Goal: Transaction & Acquisition: Book appointment/travel/reservation

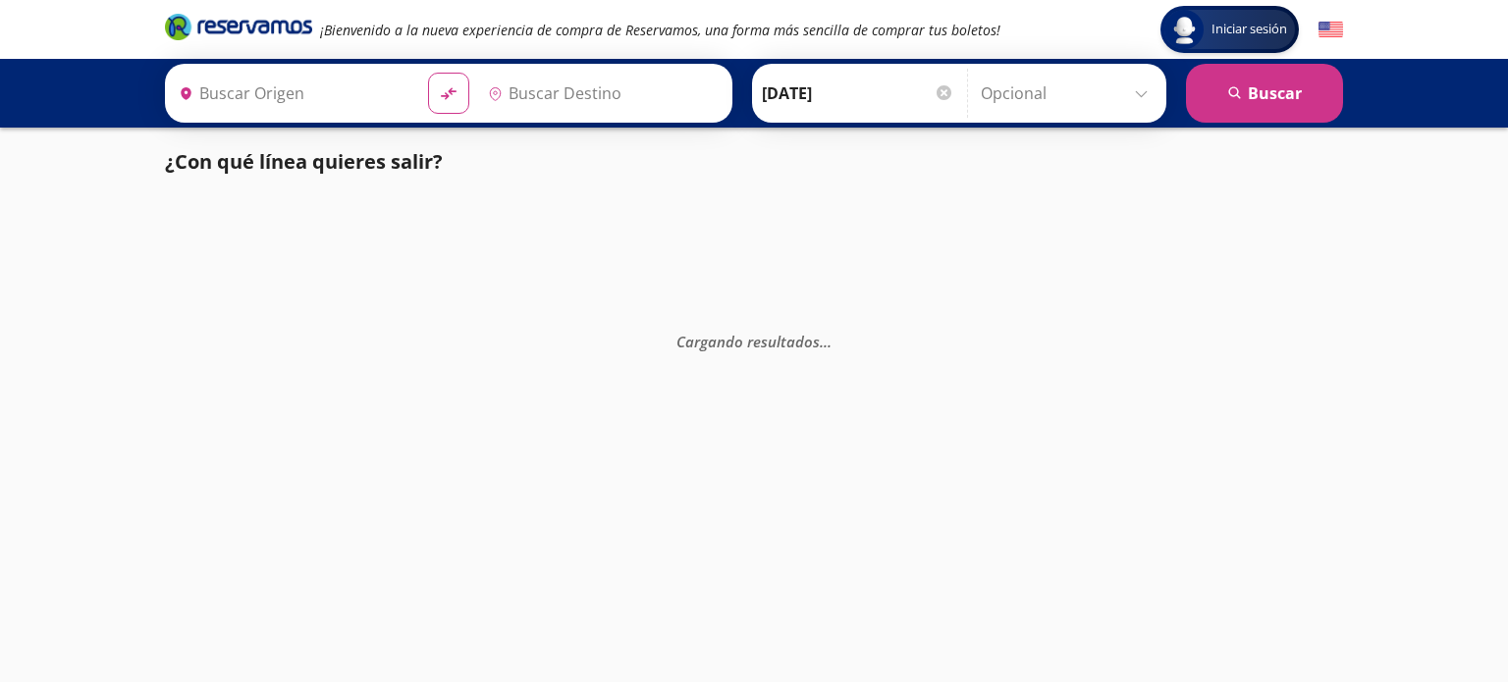
type input "[GEOGRAPHIC_DATA], [GEOGRAPHIC_DATA]"
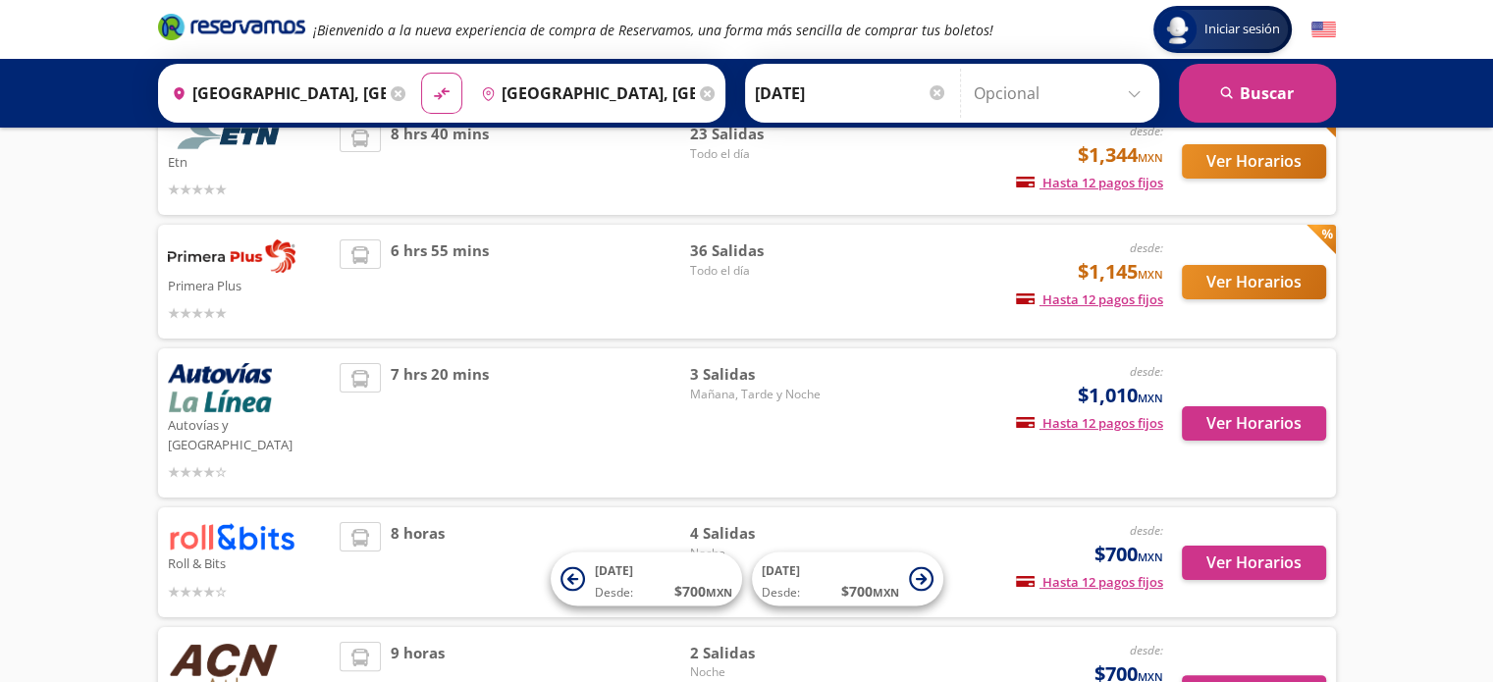
scroll to position [295, 0]
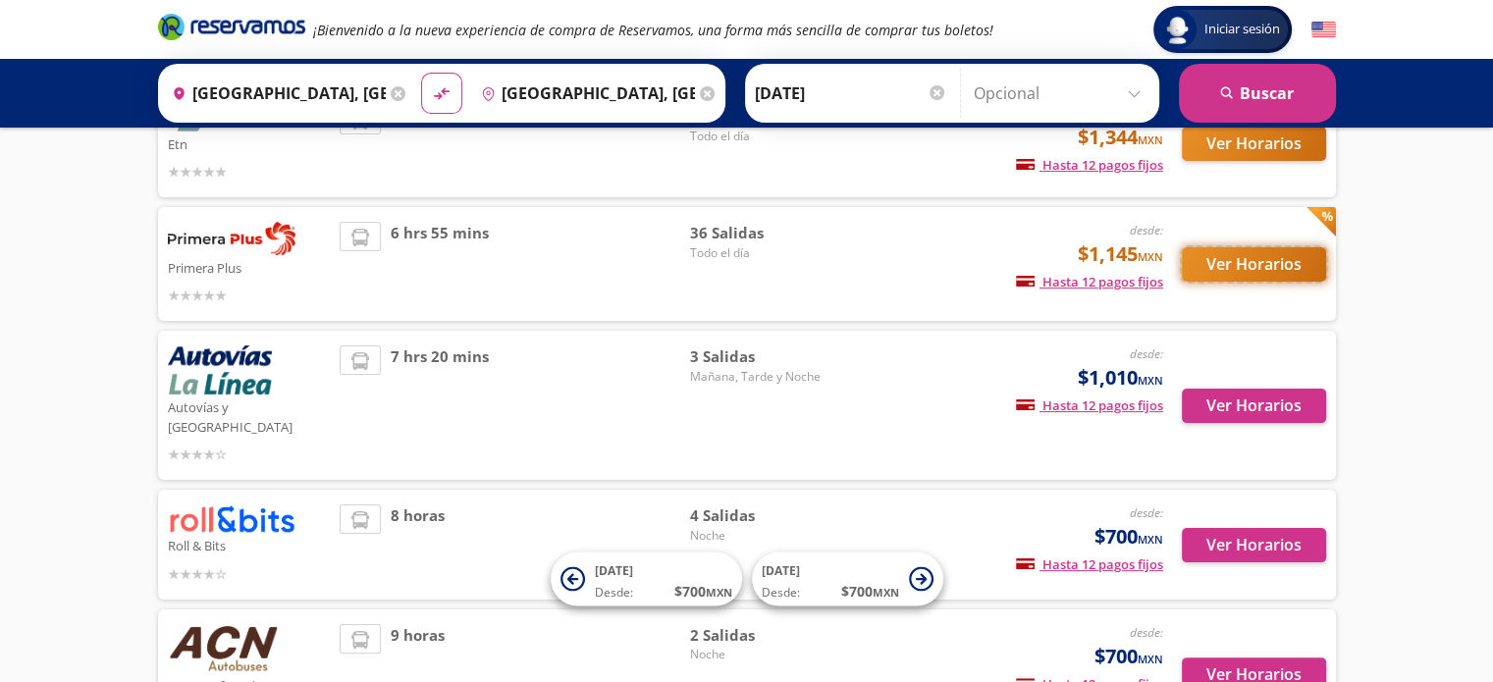
click at [1260, 251] on button "Ver Horarios" at bounding box center [1254, 264] width 144 height 34
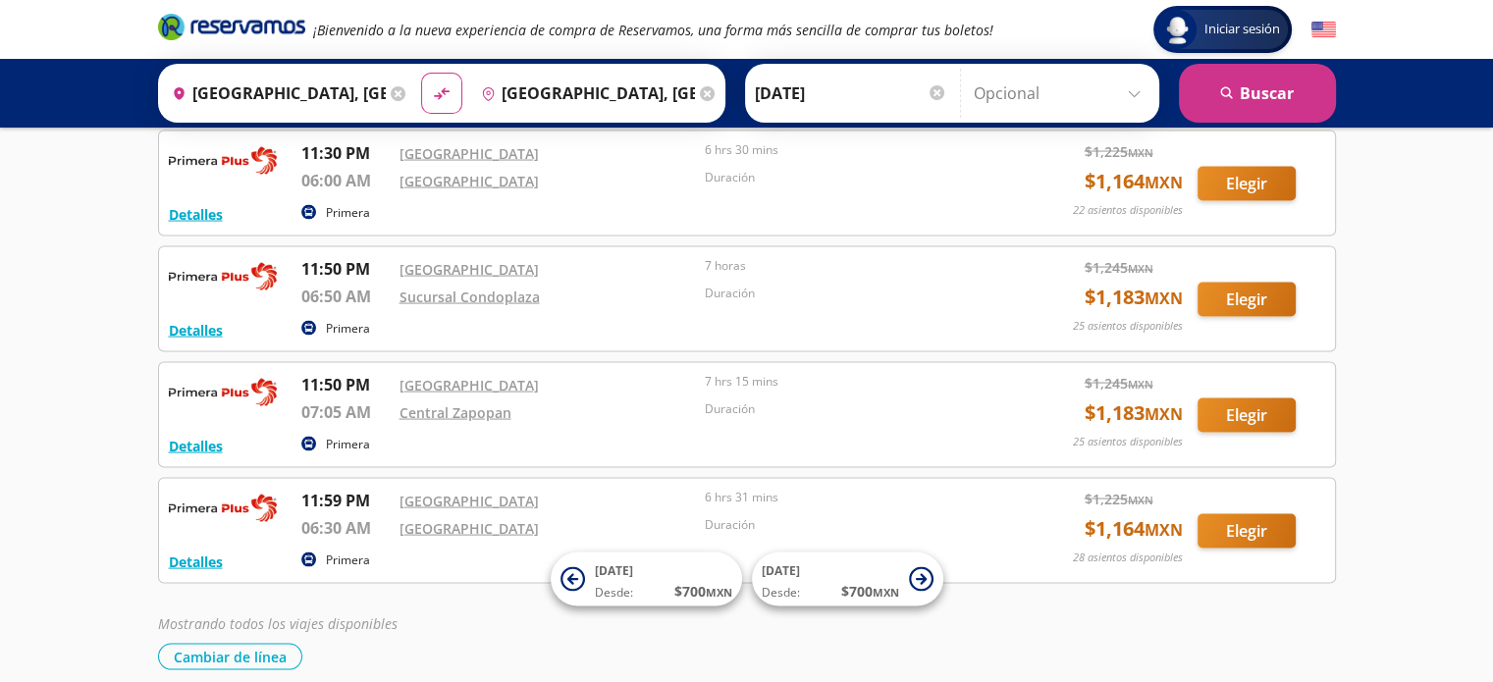
scroll to position [3490, 0]
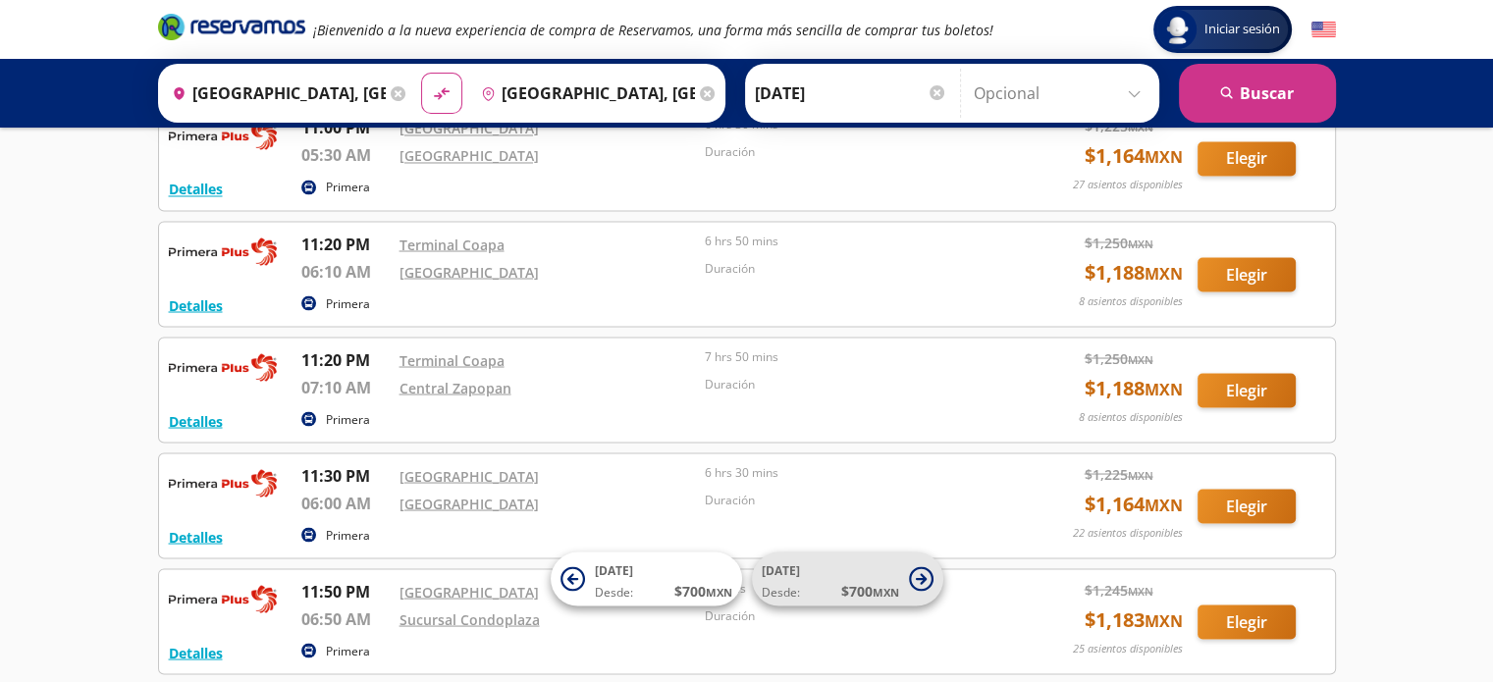
click at [855, 568] on span "12 Oct Desde: $ 700 MXN" at bounding box center [830, 580] width 137 height 44
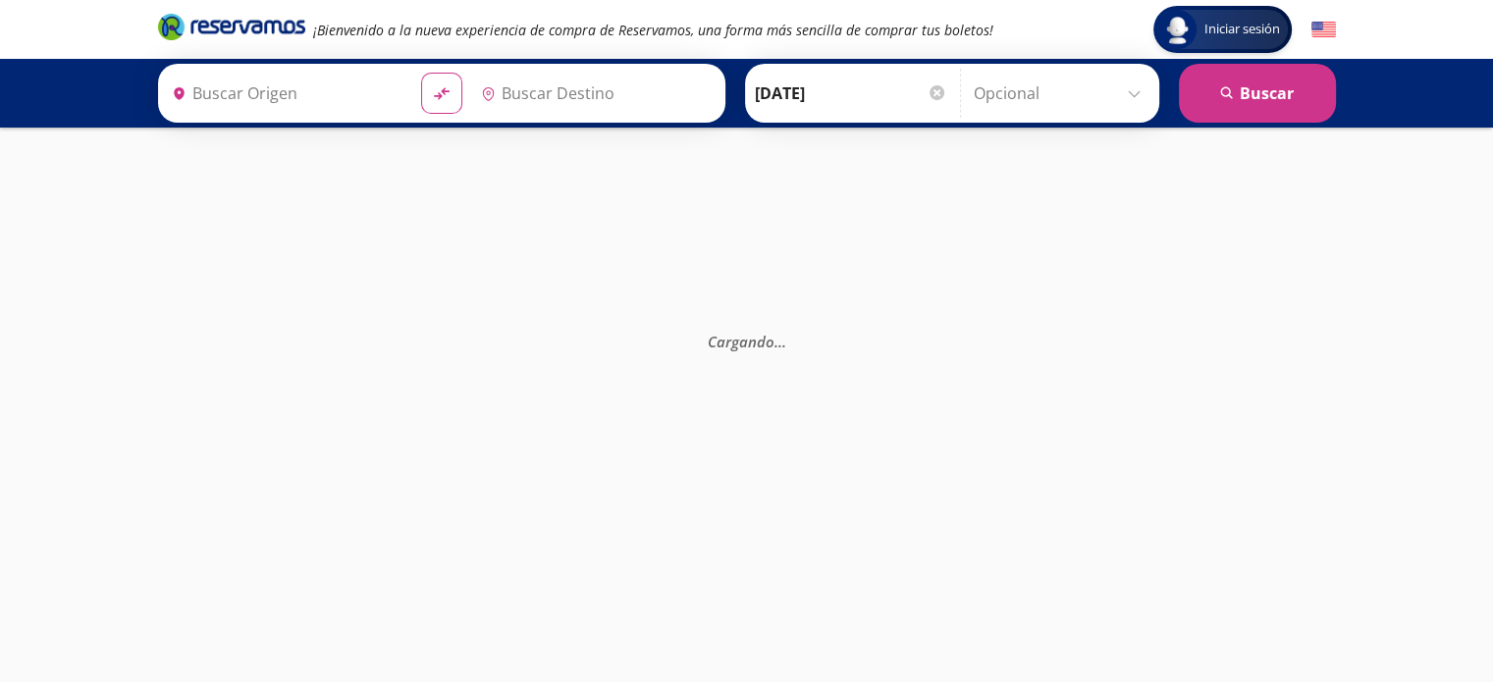
type input "[GEOGRAPHIC_DATA], [GEOGRAPHIC_DATA]"
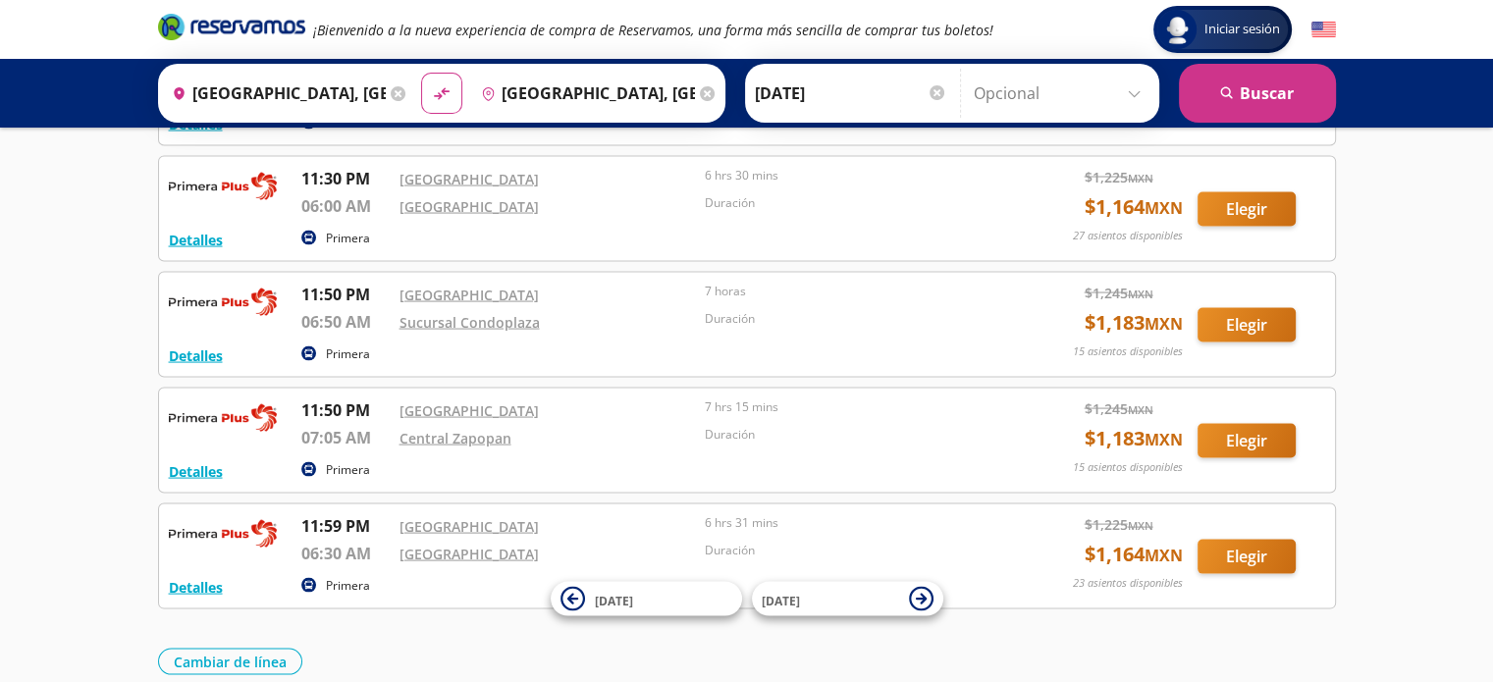
scroll to position [3921, 0]
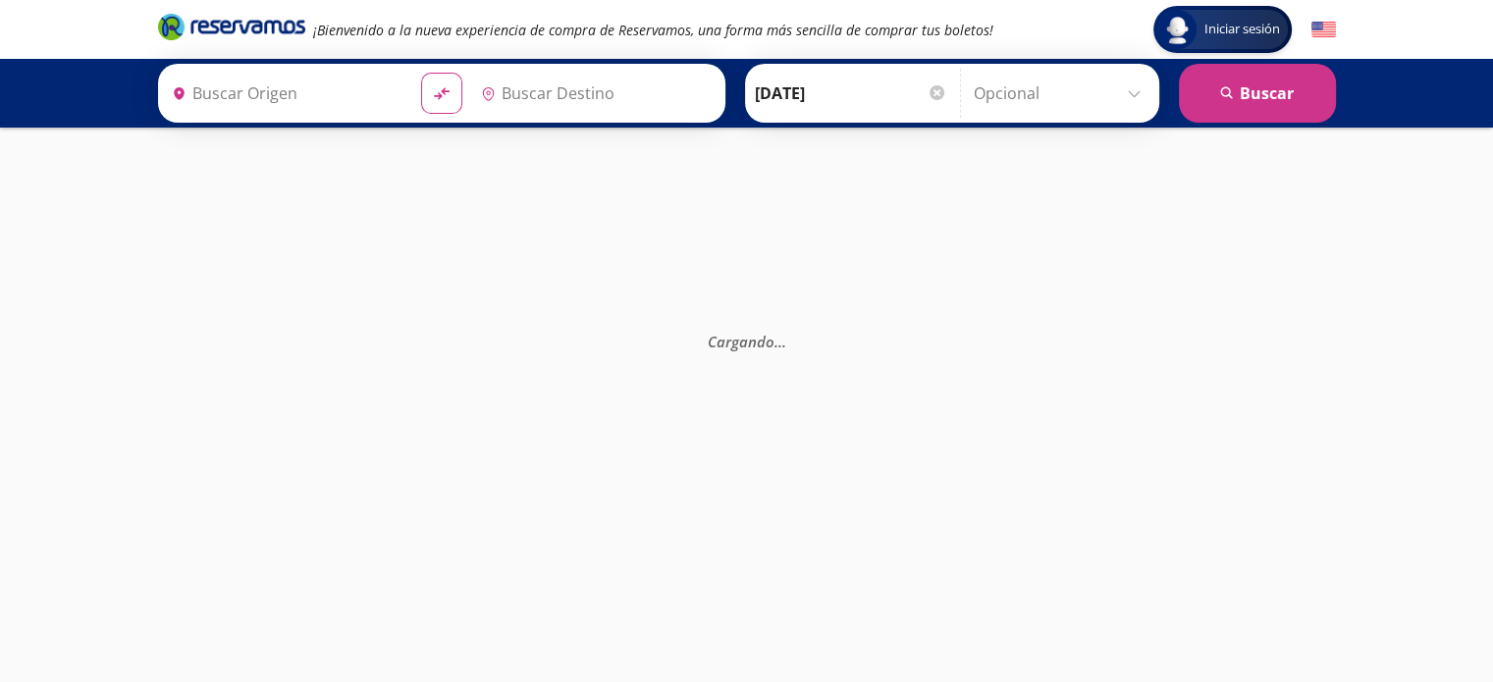
type input "[GEOGRAPHIC_DATA], [GEOGRAPHIC_DATA]"
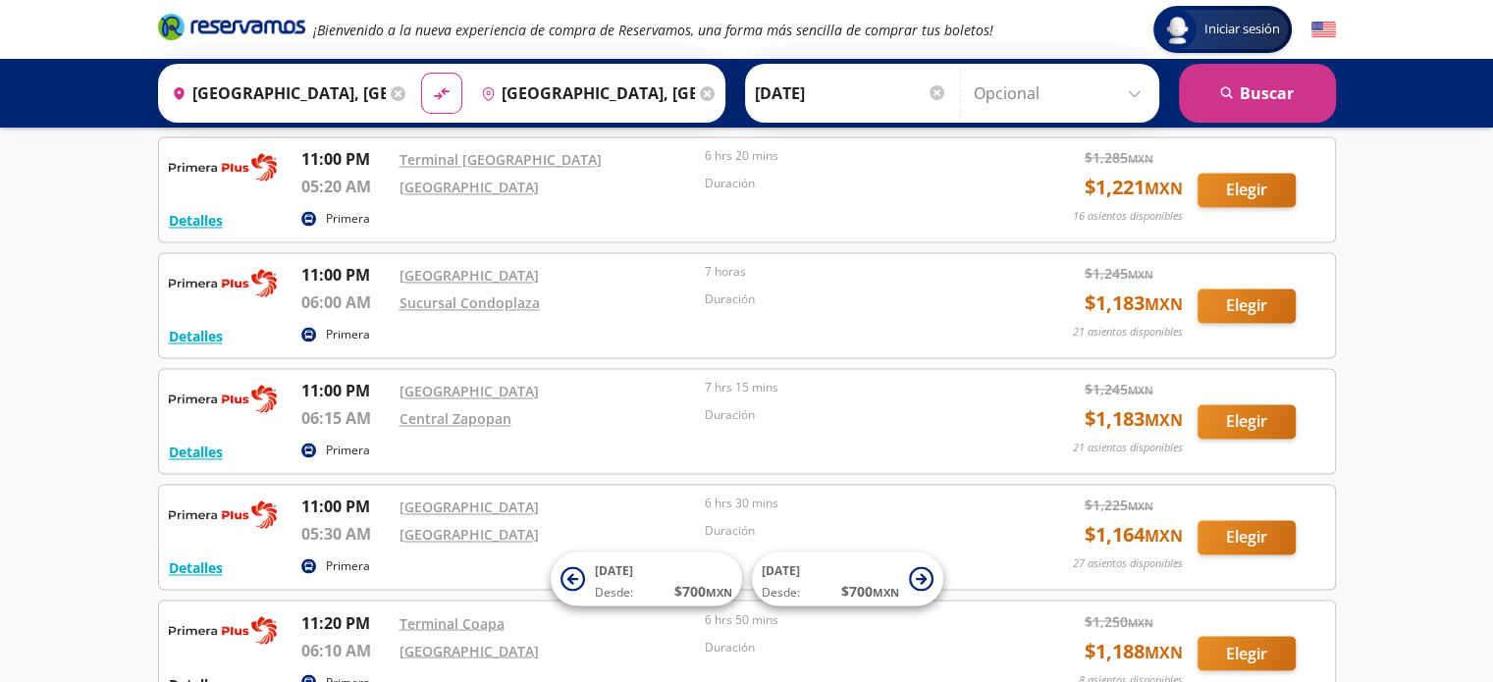
scroll to position [3097, 0]
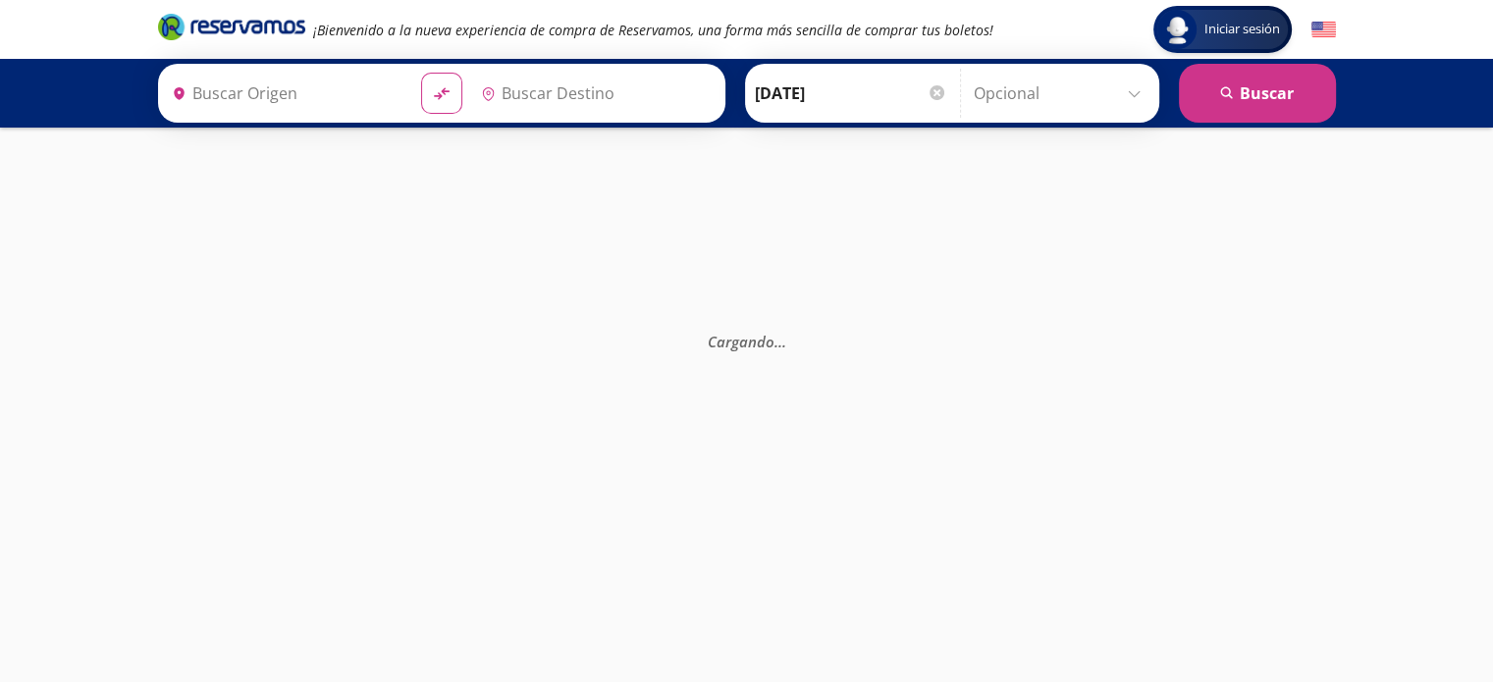
type input "[GEOGRAPHIC_DATA], [GEOGRAPHIC_DATA]"
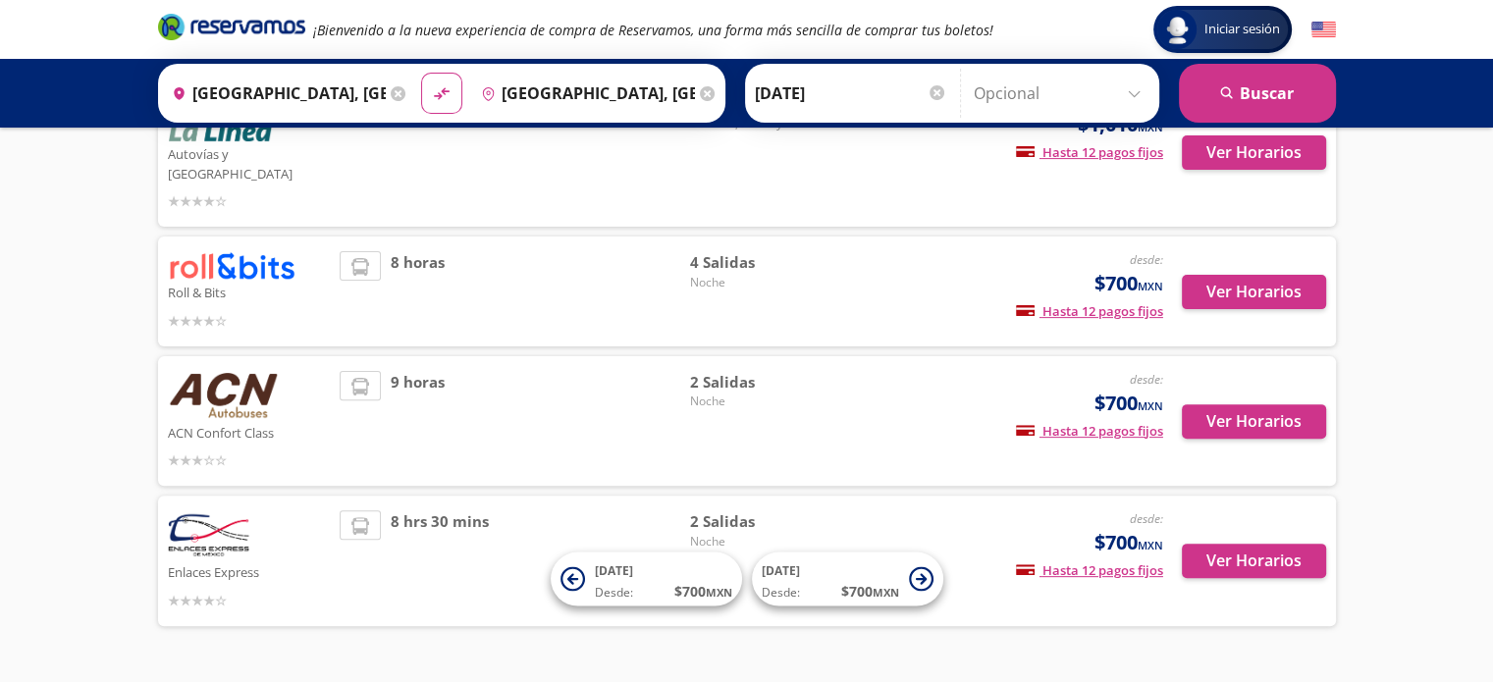
scroll to position [579, 0]
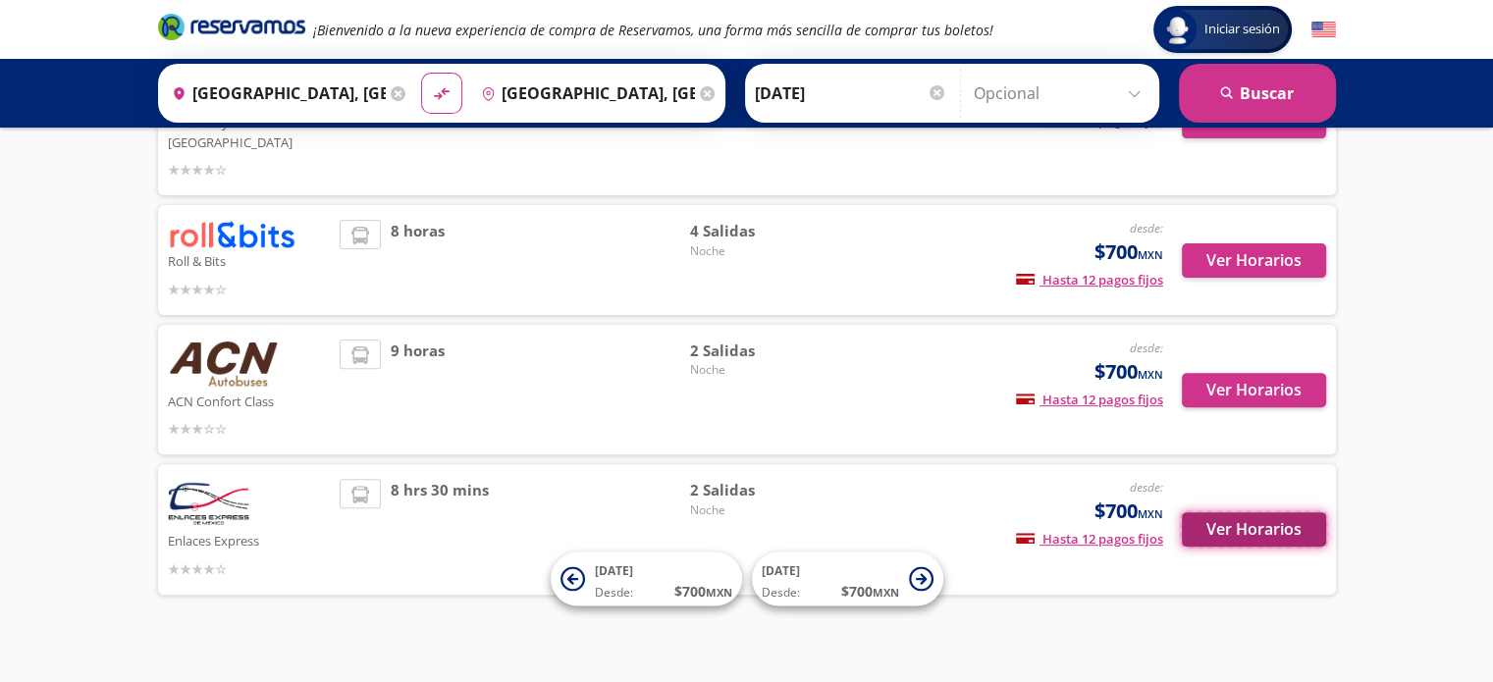
click at [1257, 513] on button "Ver Horarios" at bounding box center [1254, 530] width 144 height 34
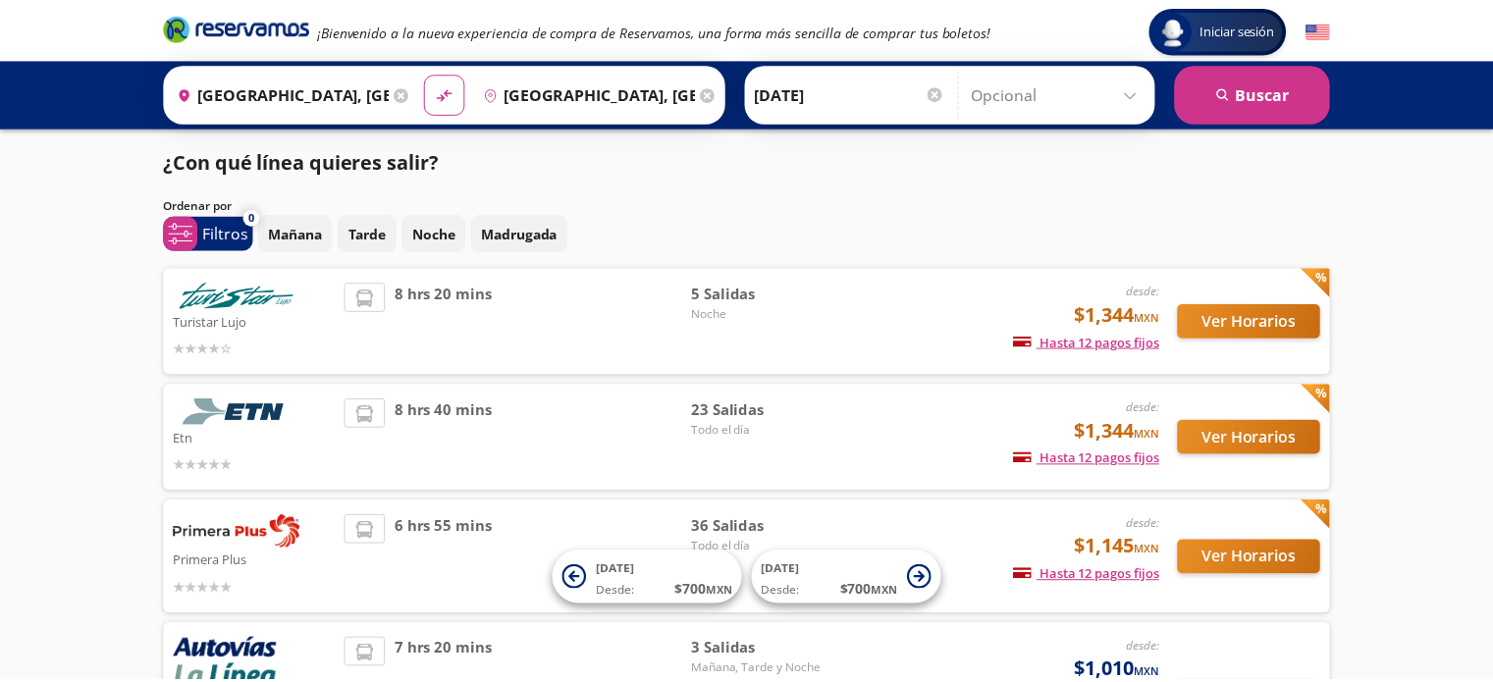
scroll to position [579, 0]
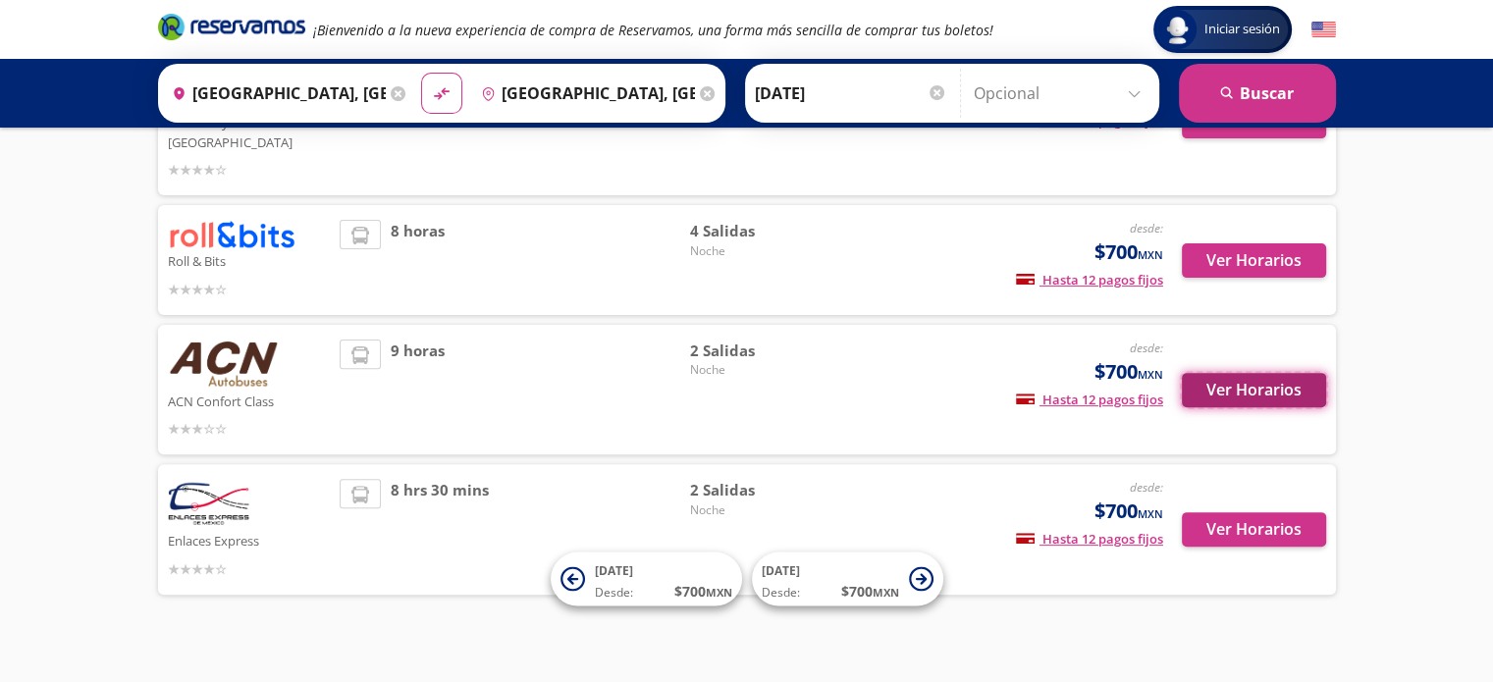
click at [1225, 373] on button "Ver Horarios" at bounding box center [1254, 390] width 144 height 34
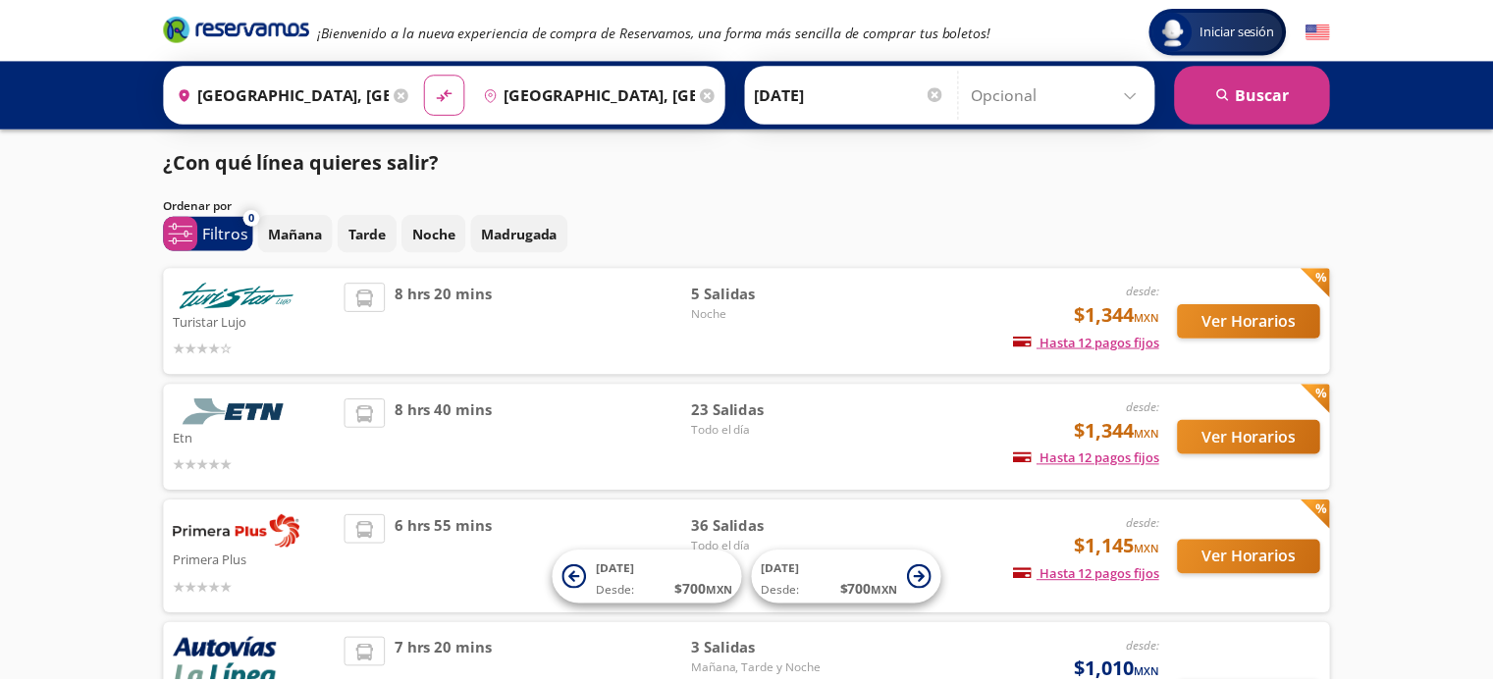
scroll to position [579, 0]
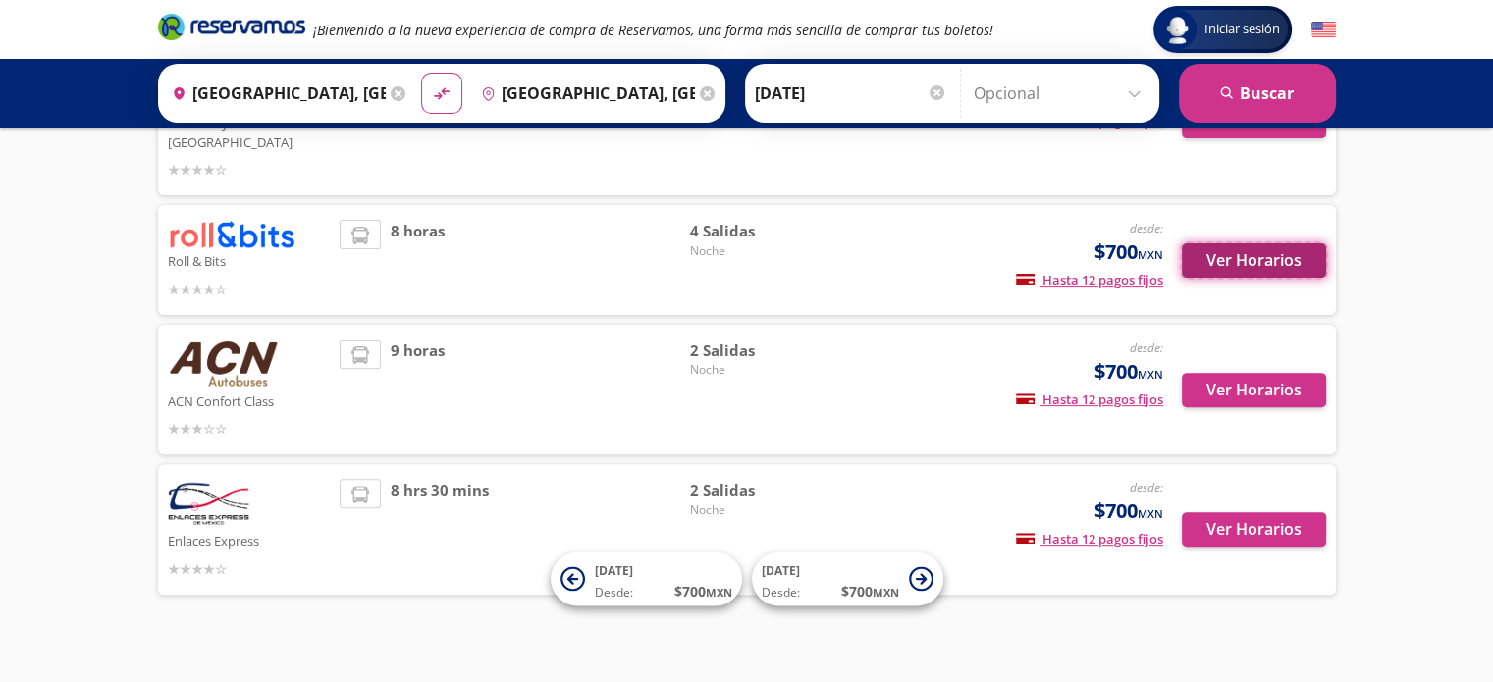
click at [1249, 246] on button "Ver Horarios" at bounding box center [1254, 261] width 144 height 34
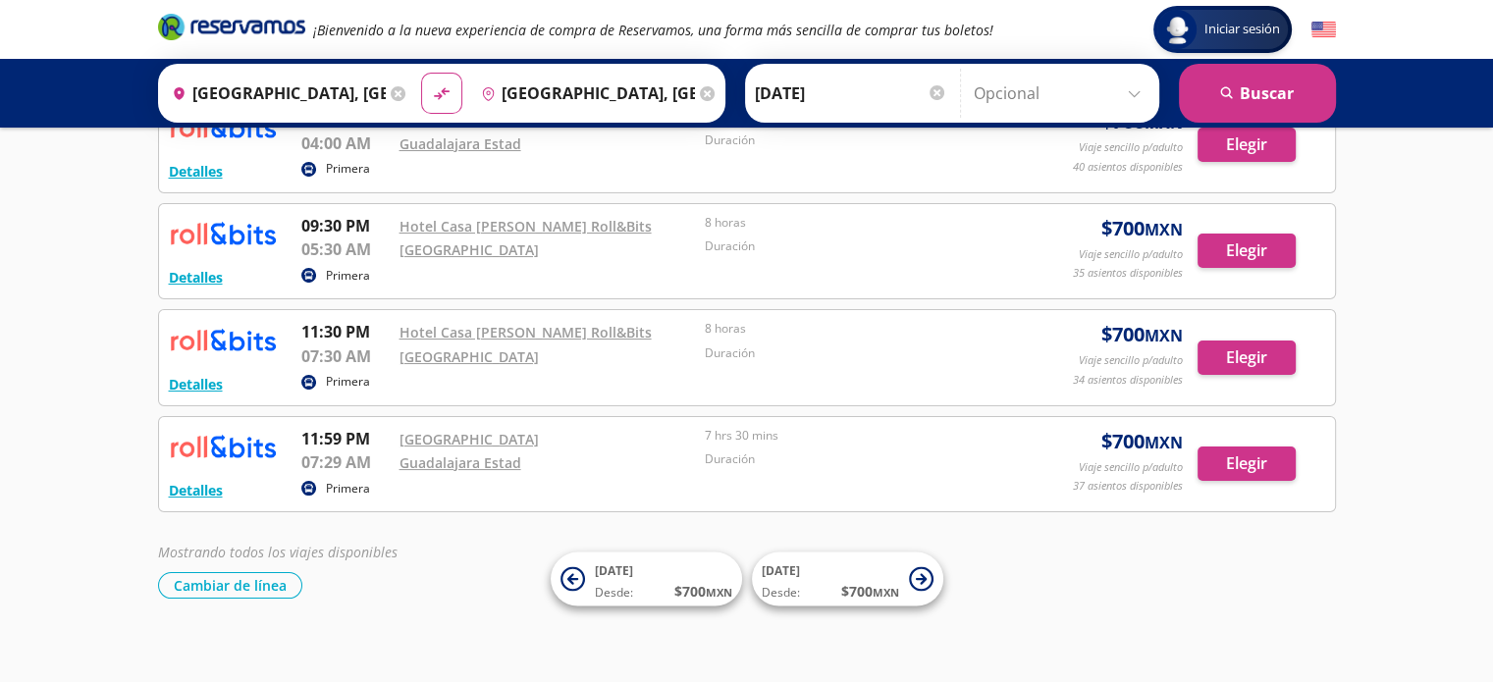
scroll to position [150, 0]
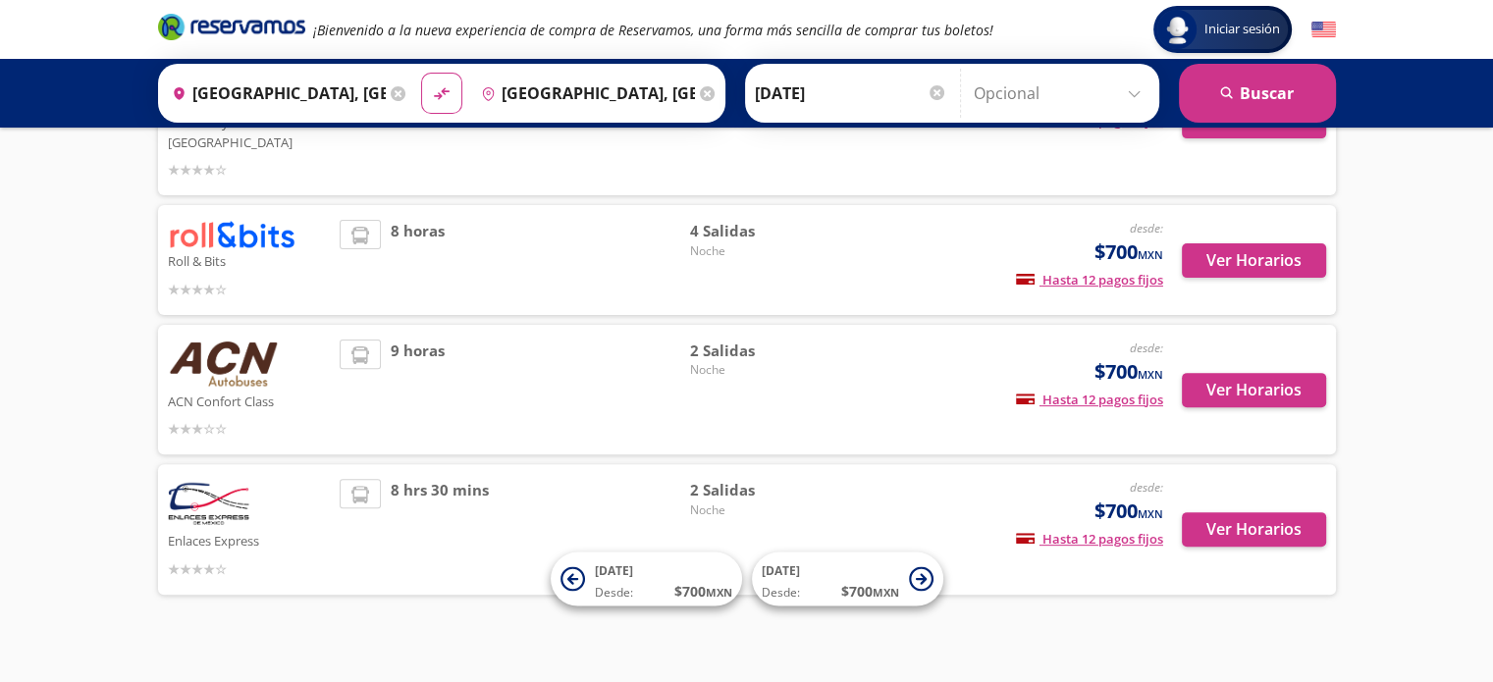
scroll to position [481, 0]
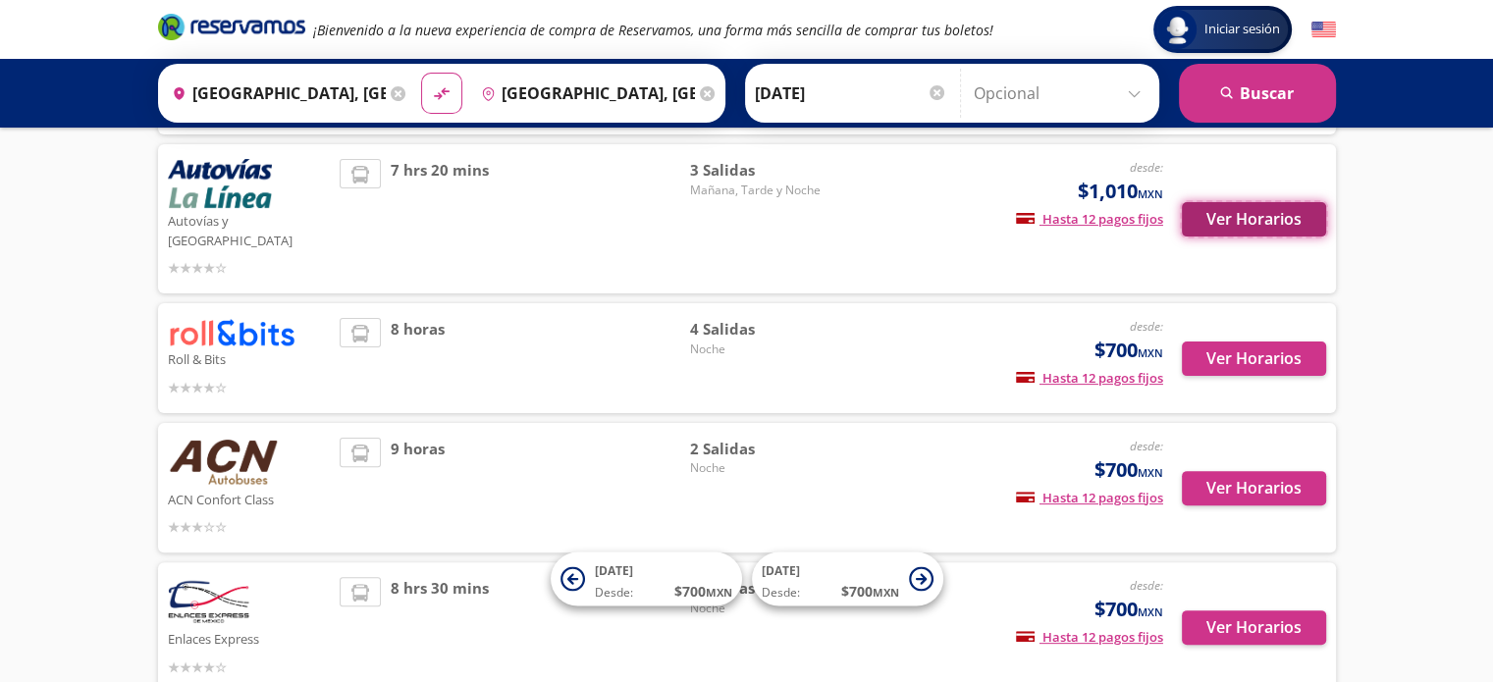
click at [1241, 202] on button "Ver Horarios" at bounding box center [1254, 219] width 144 height 34
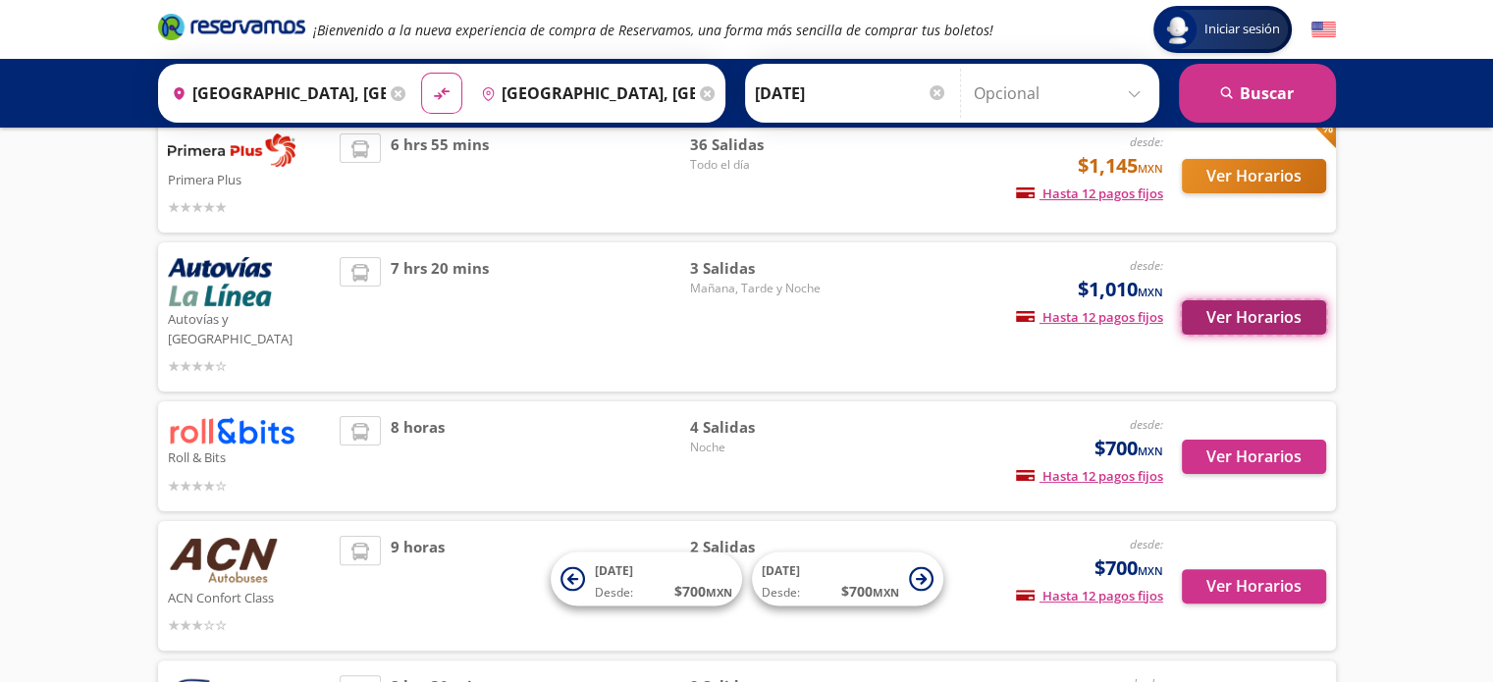
click at [1249, 312] on button "Ver Horarios" at bounding box center [1254, 317] width 144 height 34
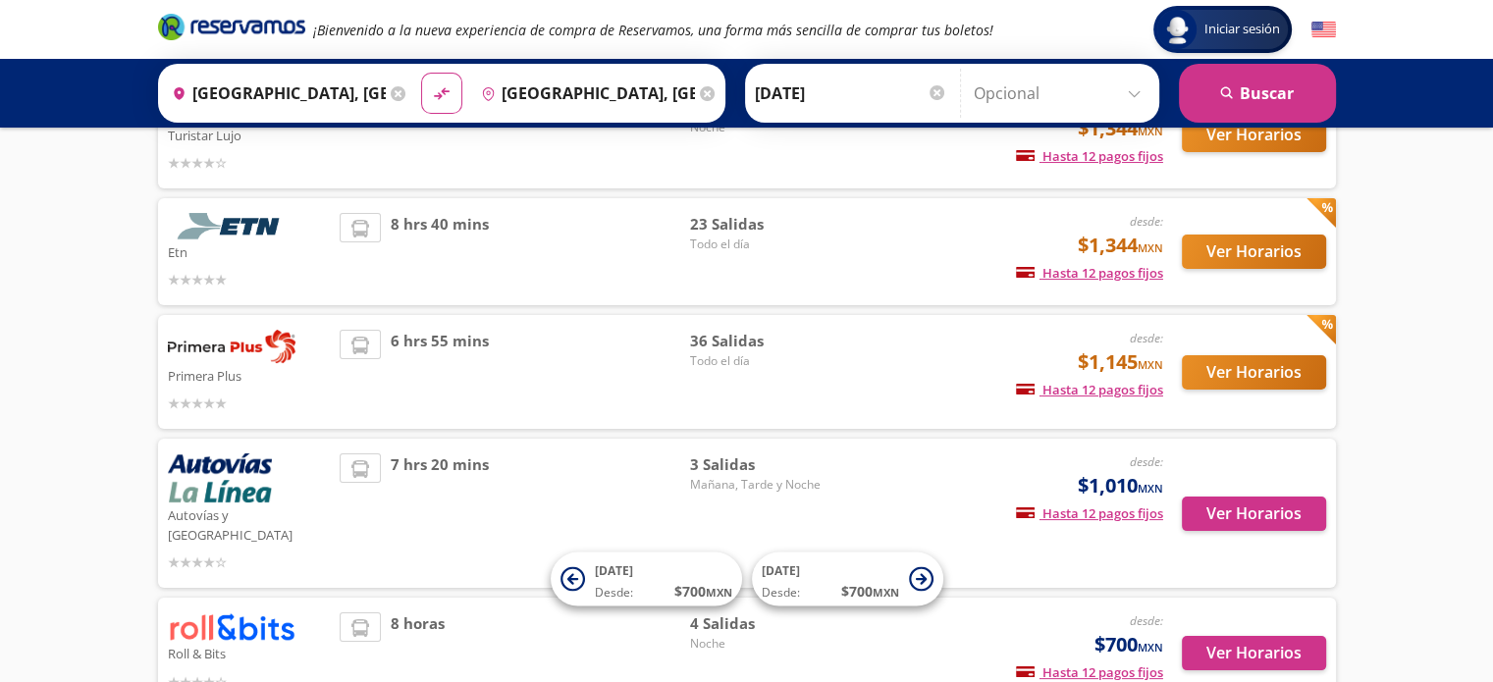
scroll to position [88, 0]
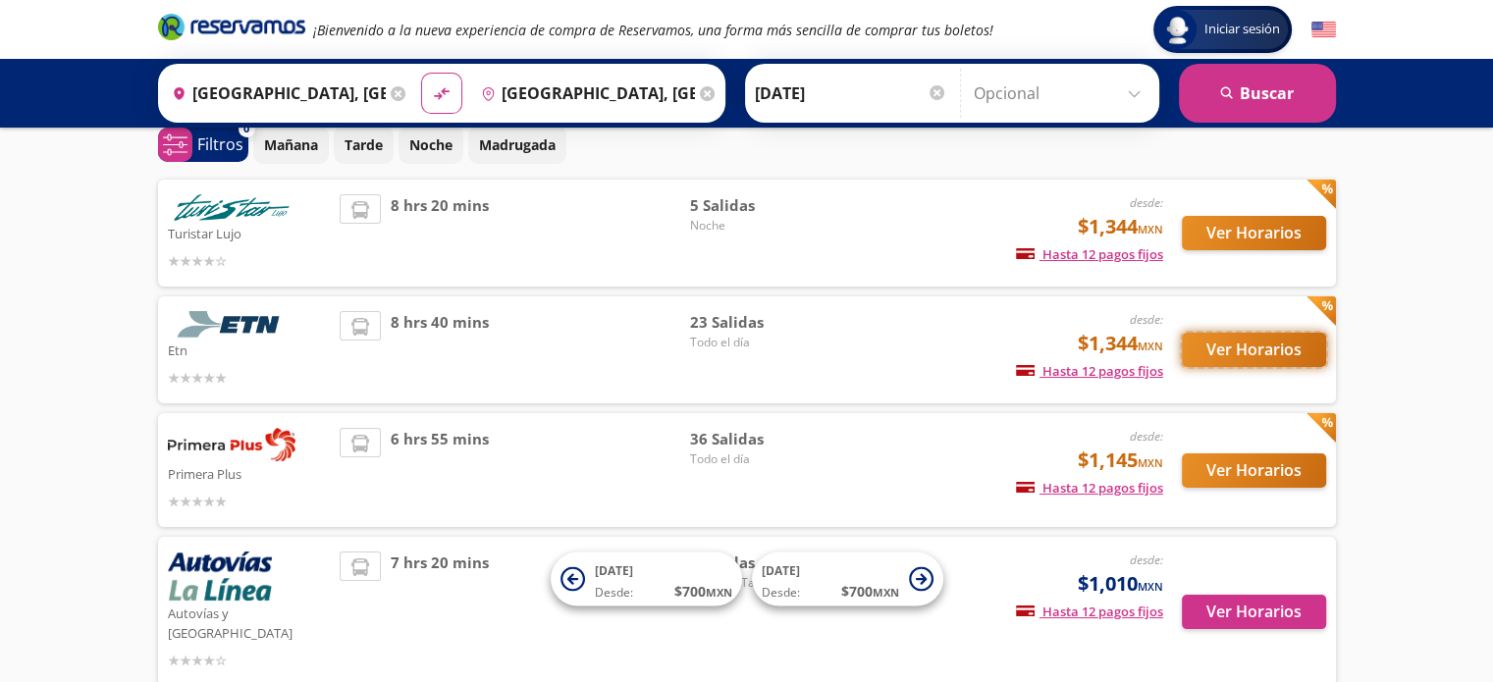
click at [1250, 352] on button "Ver Horarios" at bounding box center [1254, 350] width 144 height 34
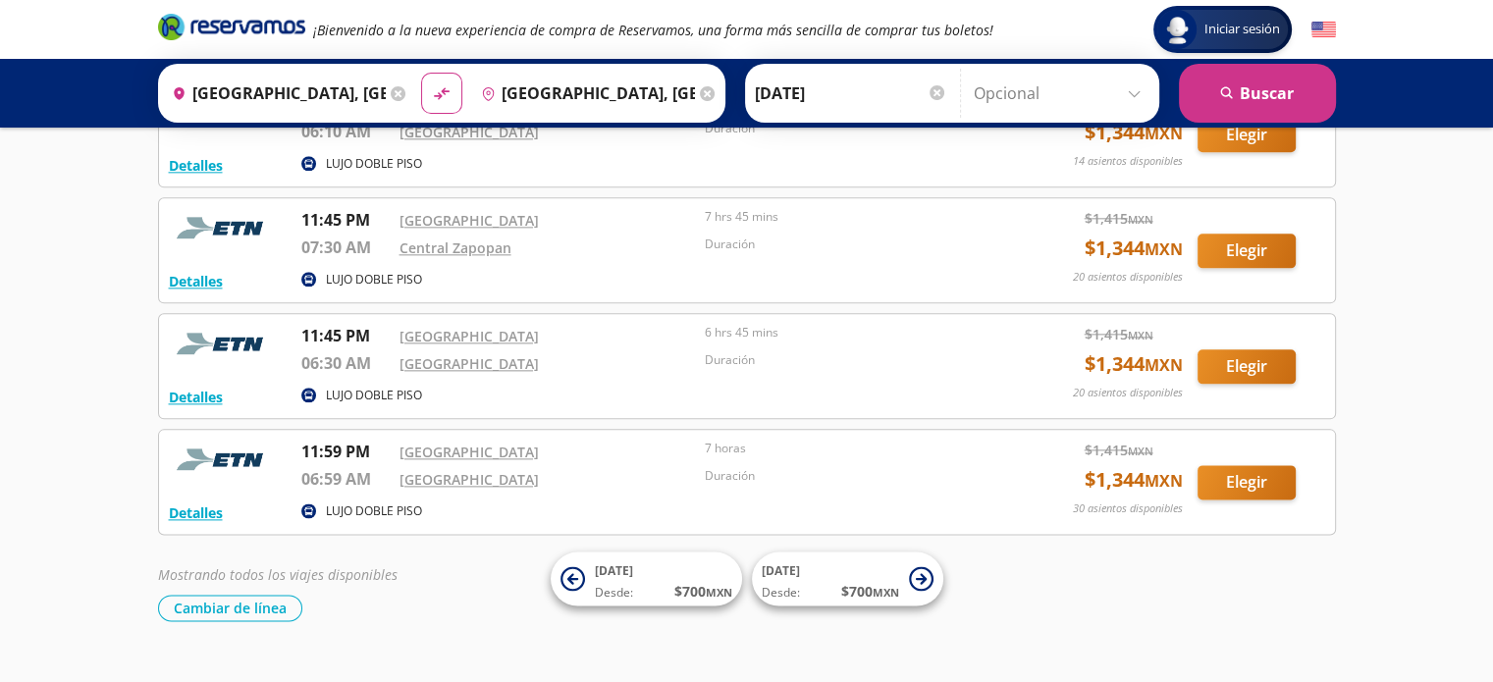
scroll to position [2381, 0]
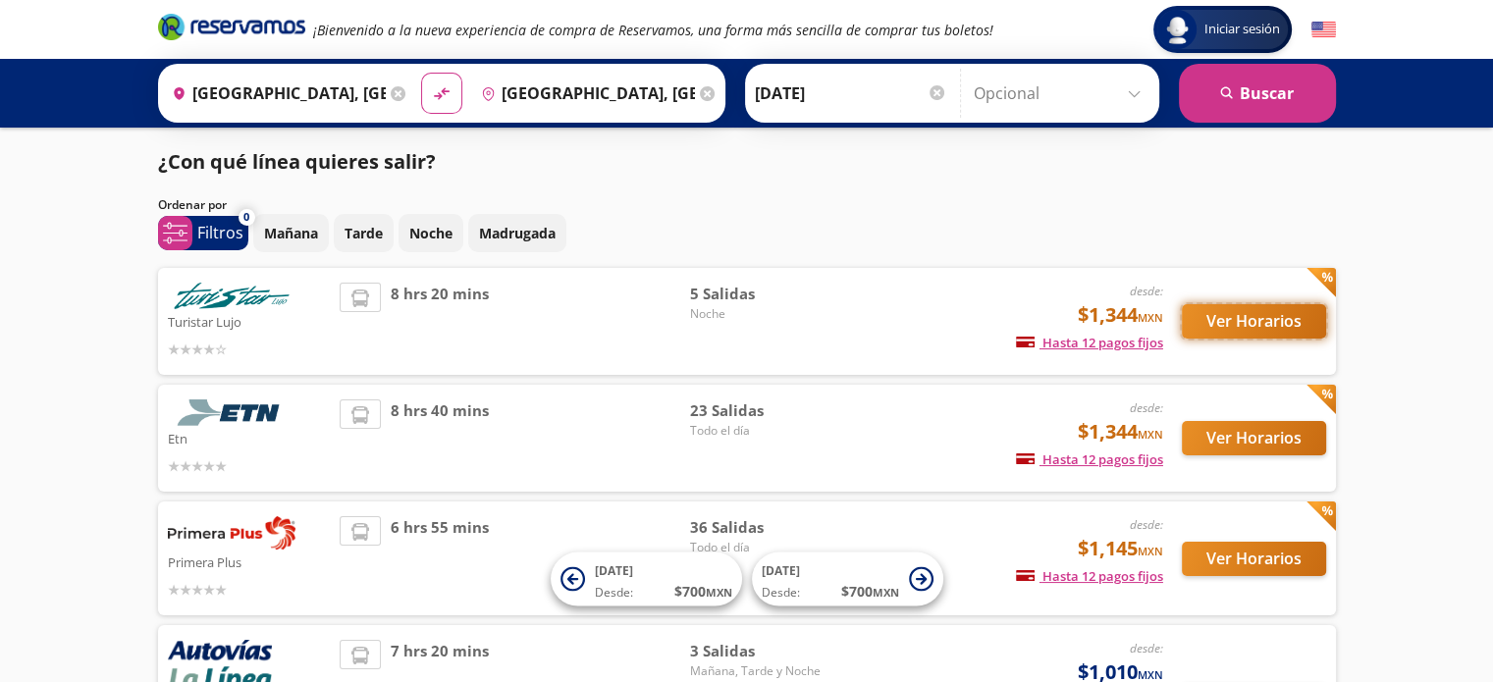
click at [1242, 325] on button "Ver Horarios" at bounding box center [1254, 321] width 144 height 34
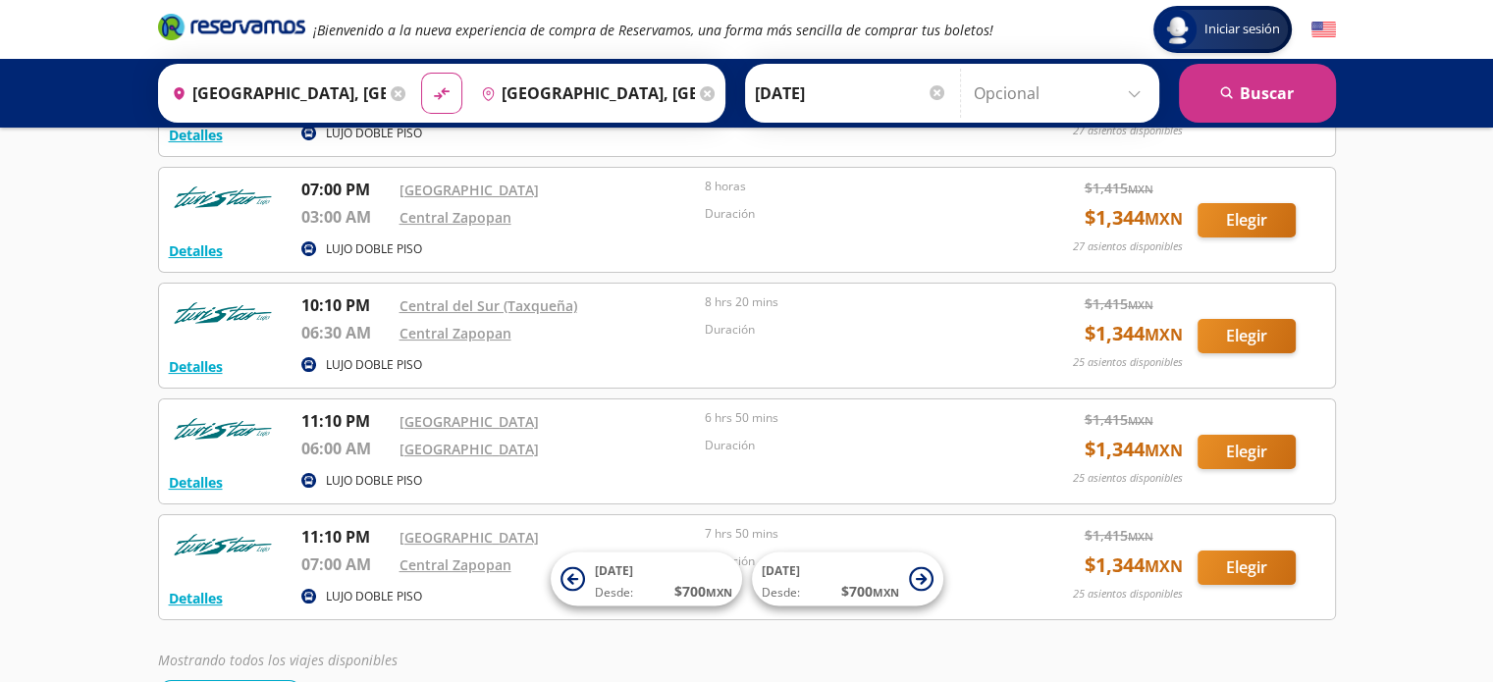
scroll to position [302, 0]
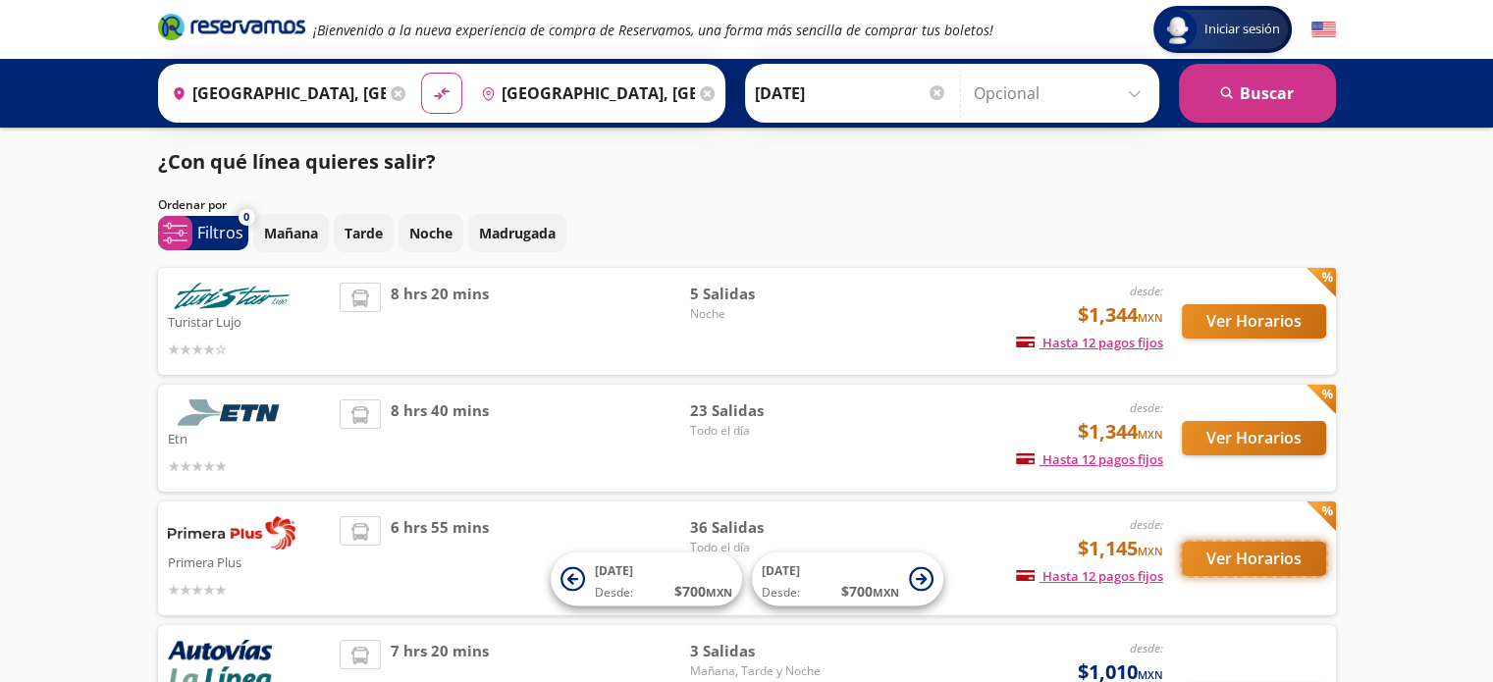
click at [1253, 559] on button "Ver Horarios" at bounding box center [1254, 559] width 144 height 34
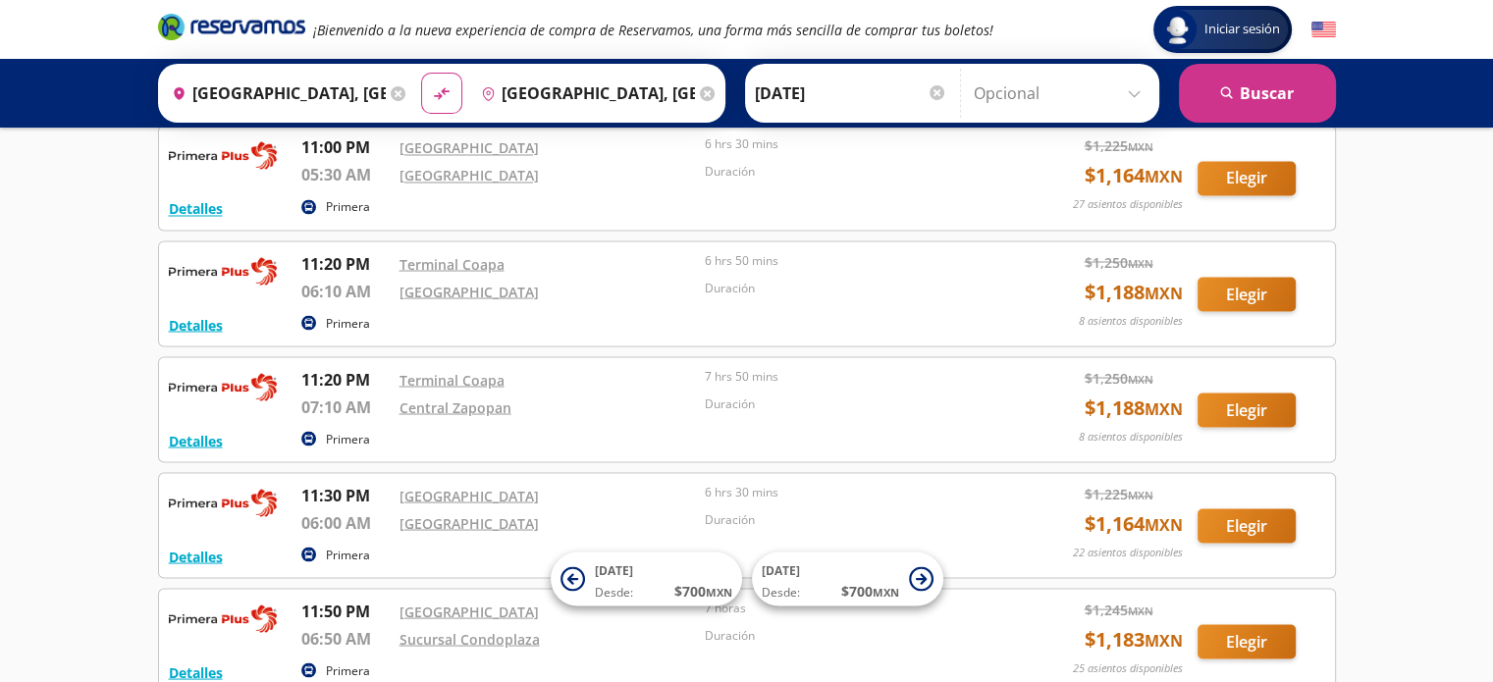
scroll to position [3882, 0]
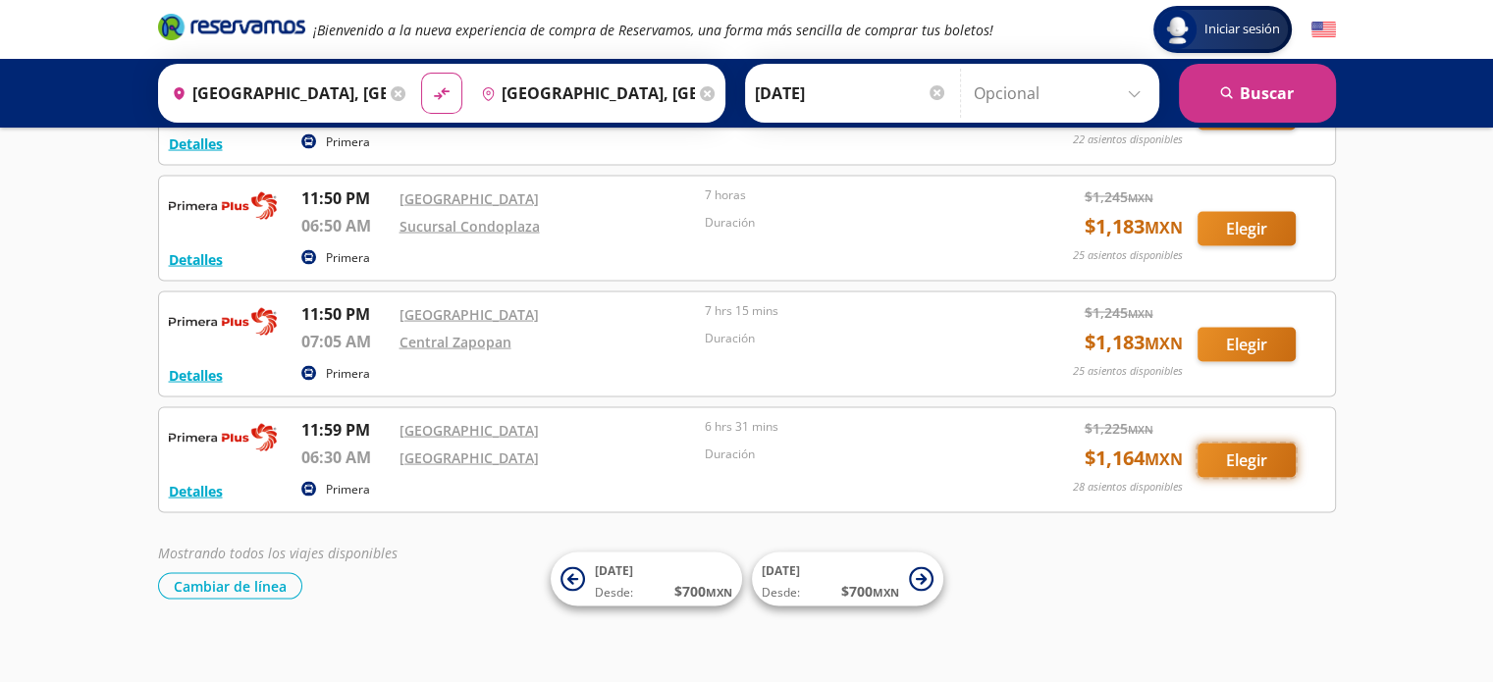
click at [1245, 450] on button "Elegir" at bounding box center [1247, 461] width 98 height 34
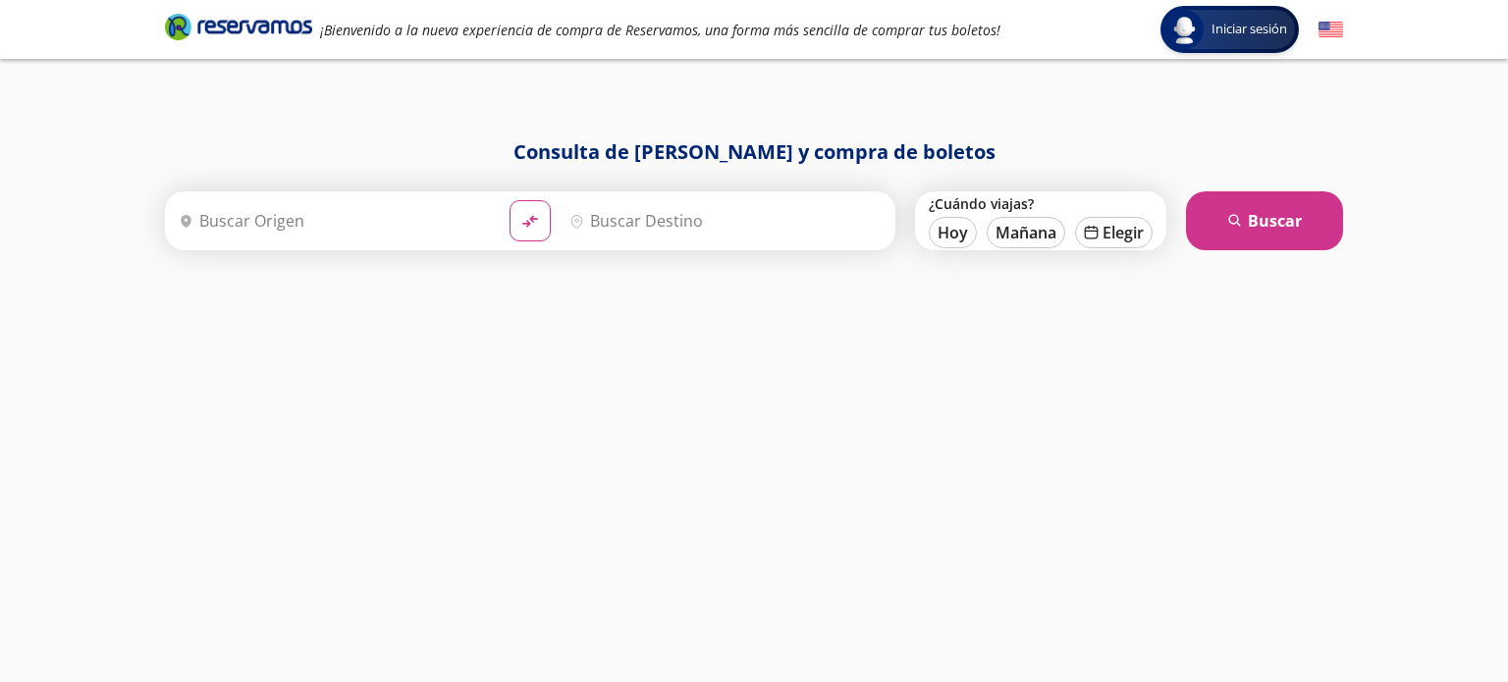
click at [340, 214] on input "Origen" at bounding box center [332, 220] width 323 height 49
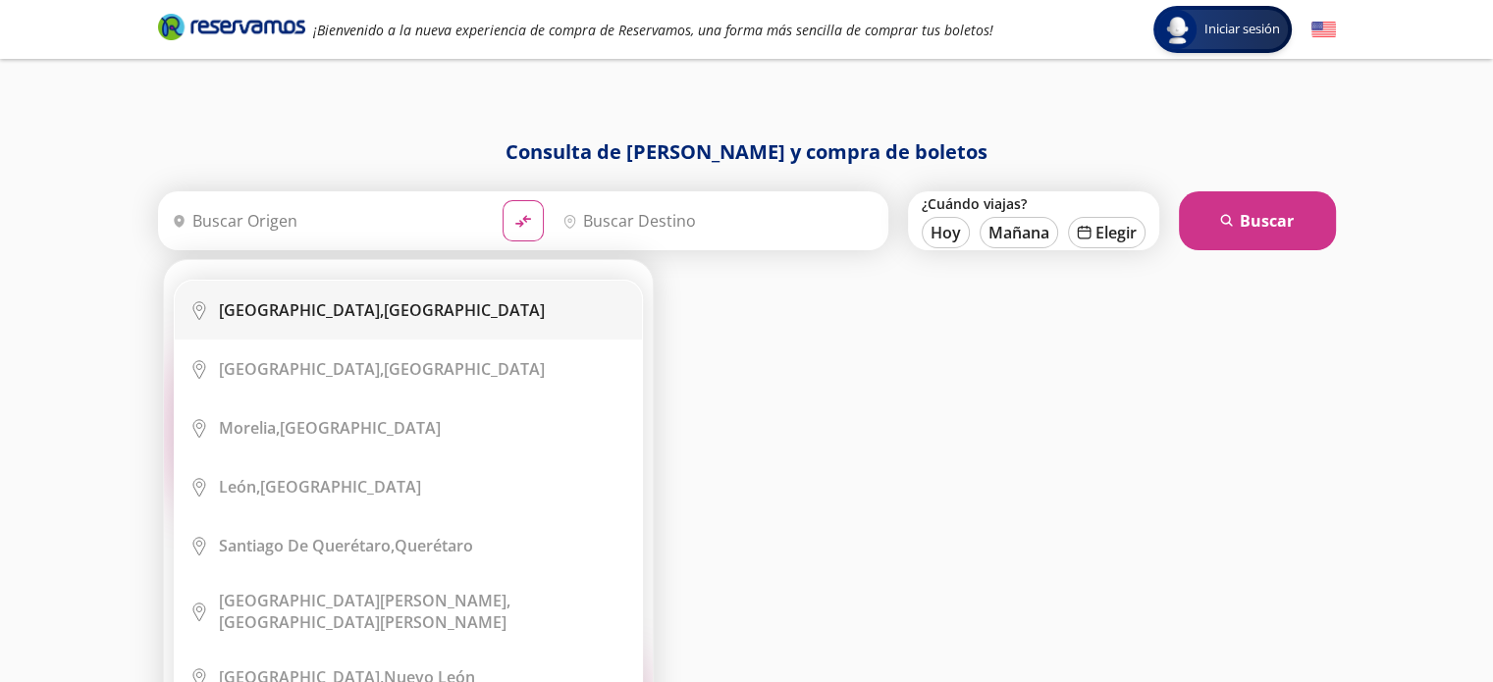
click at [393, 304] on div "[GEOGRAPHIC_DATA], [GEOGRAPHIC_DATA]" at bounding box center [382, 310] width 326 height 22
type input "[GEOGRAPHIC_DATA], [GEOGRAPHIC_DATA]"
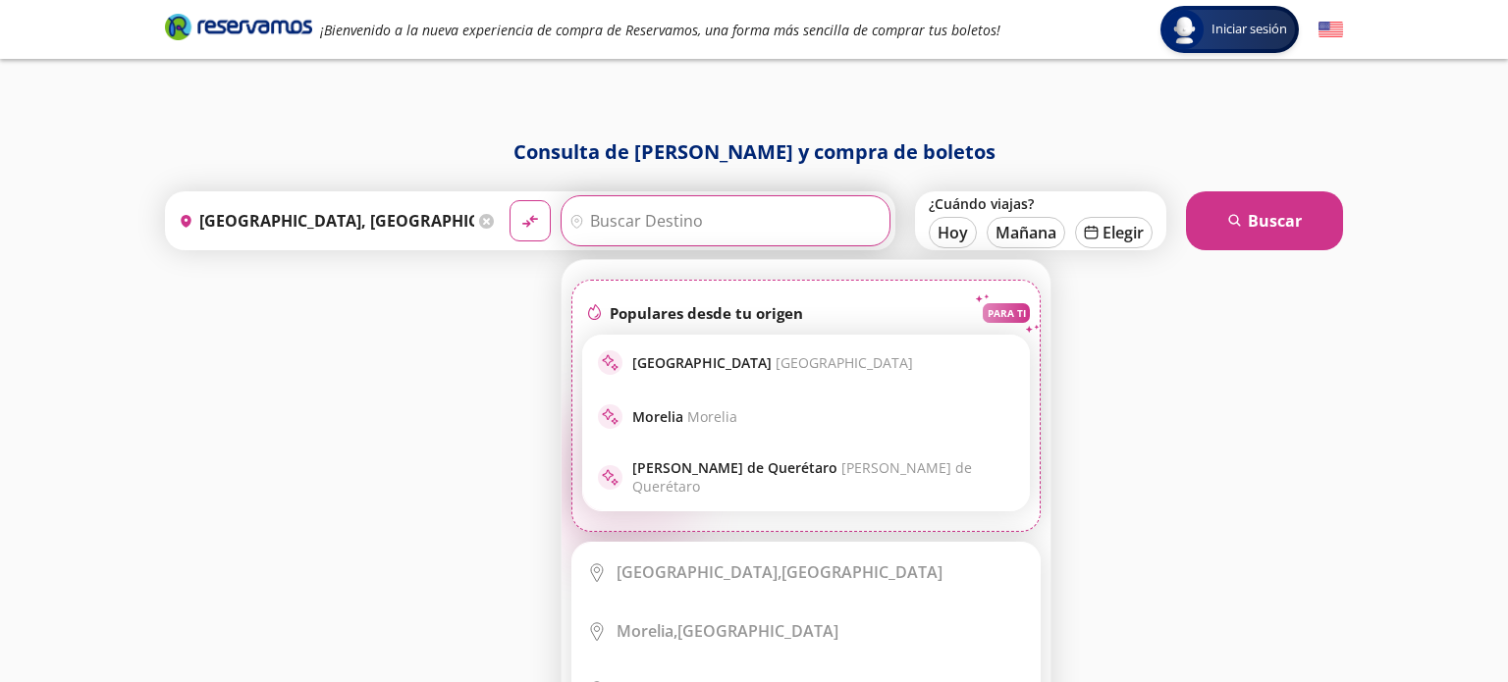
click at [723, 215] on input "Destino" at bounding box center [723, 220] width 323 height 49
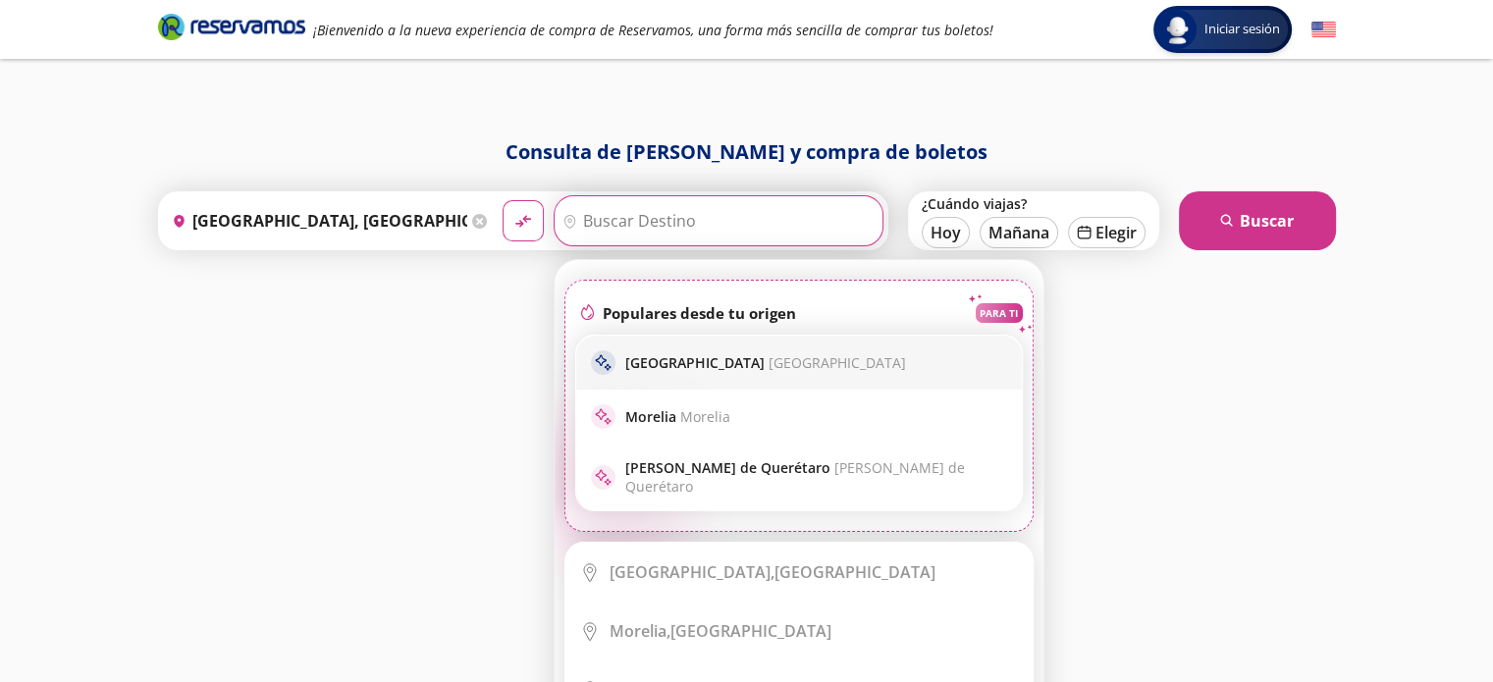
click at [769, 358] on span "[GEOGRAPHIC_DATA]" at bounding box center [837, 362] width 137 height 19
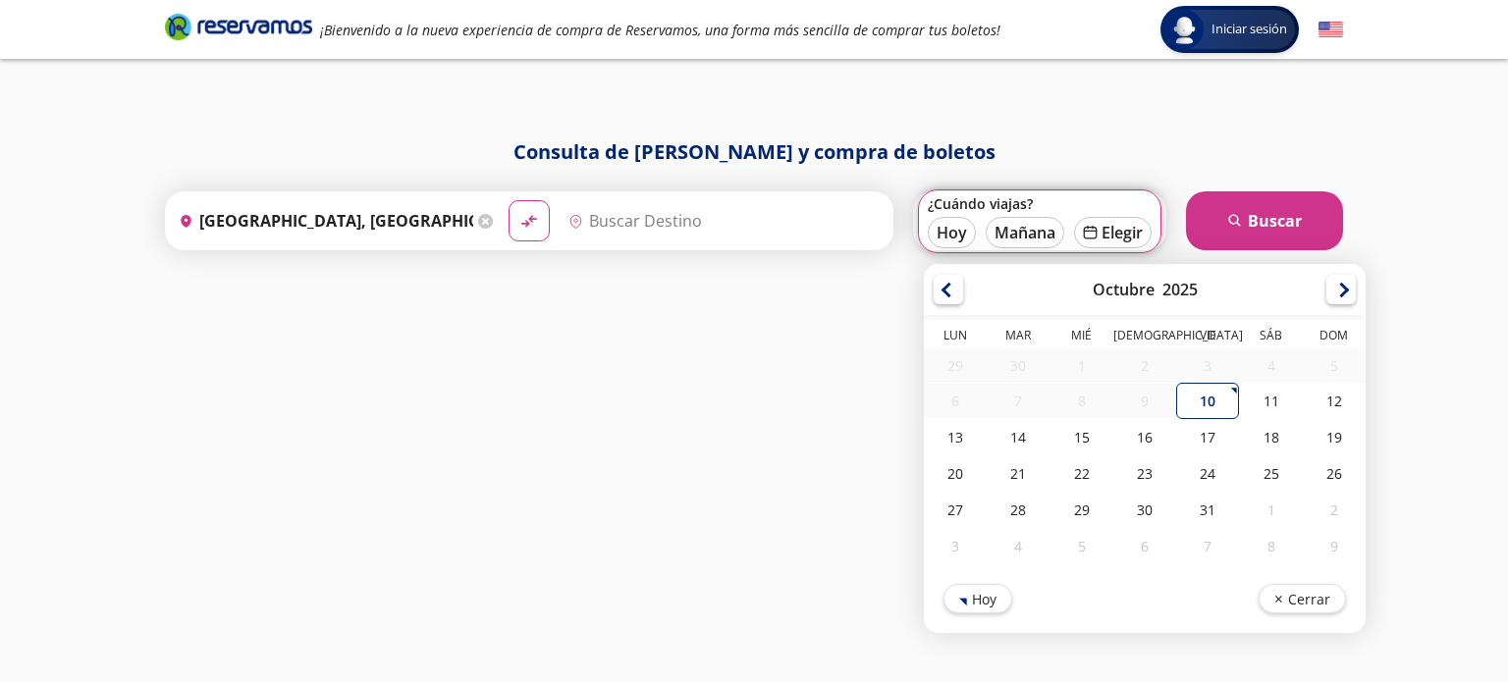
type input "[GEOGRAPHIC_DATA], [GEOGRAPHIC_DATA]"
click at [1339, 396] on div "12" at bounding box center [1334, 401] width 63 height 36
type input "[DATE]"
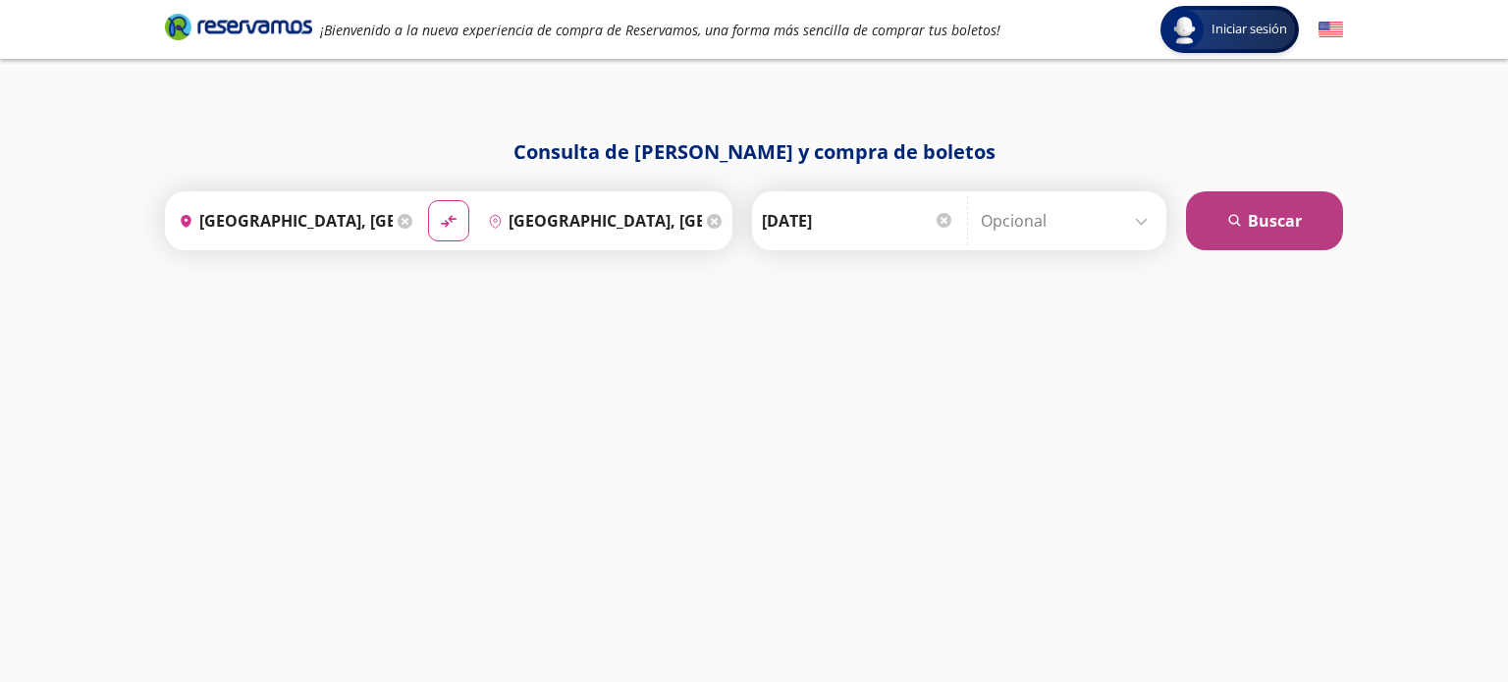
click at [1234, 227] on icon "search" at bounding box center [1235, 221] width 15 height 15
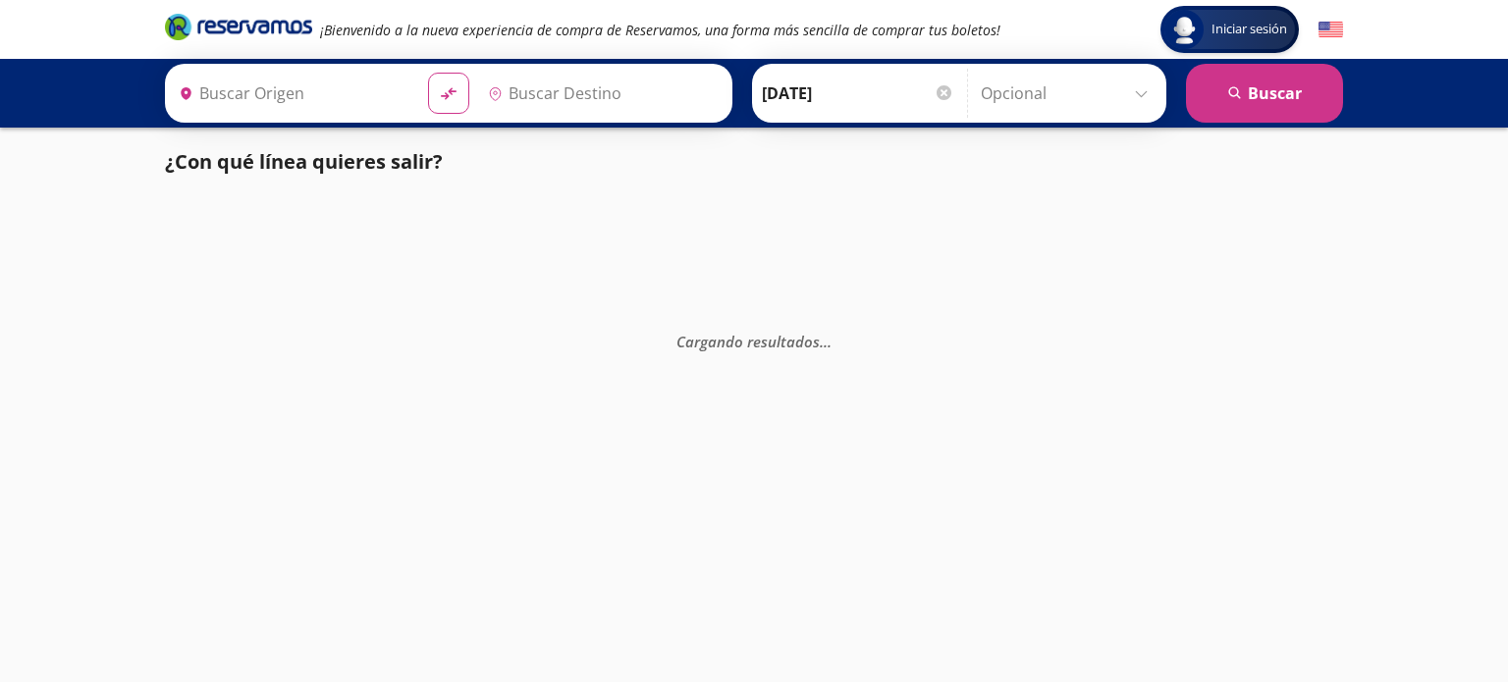
type input "[GEOGRAPHIC_DATA], [GEOGRAPHIC_DATA]"
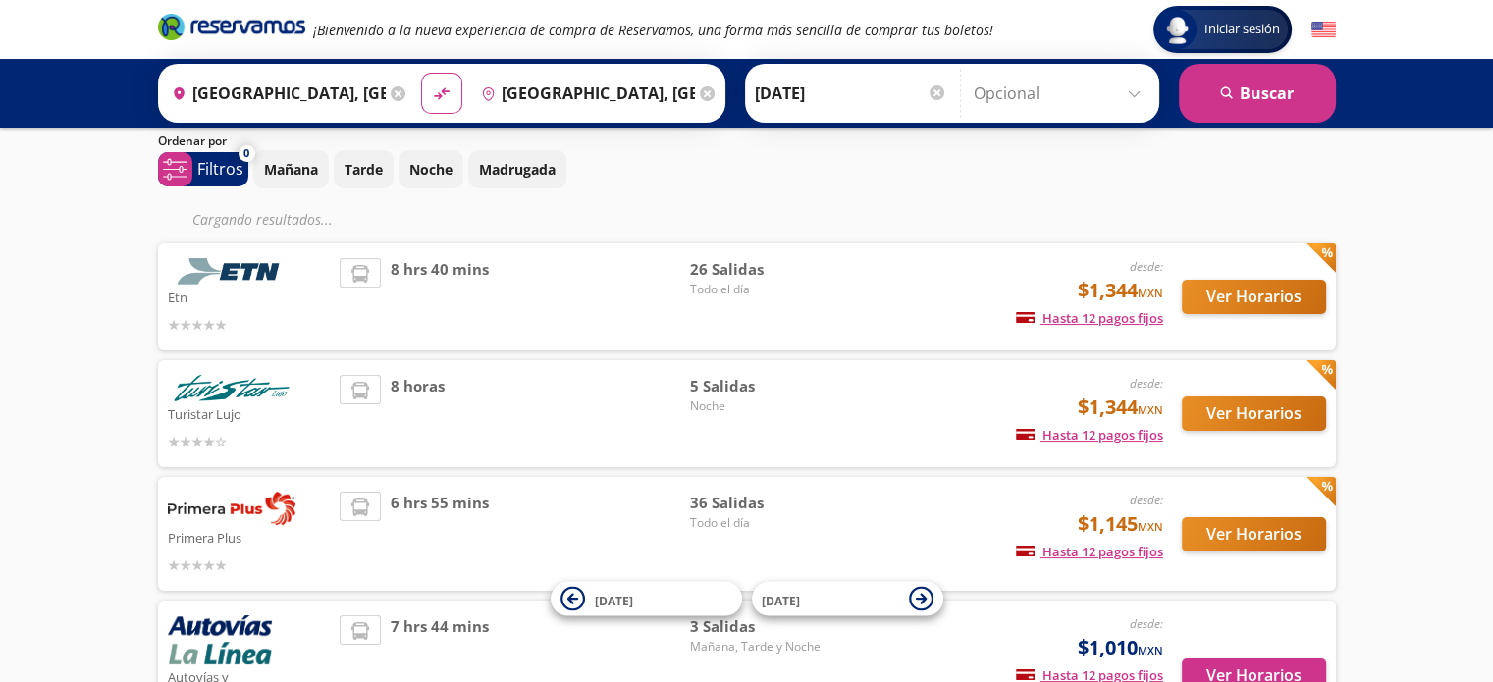
scroll to position [98, 0]
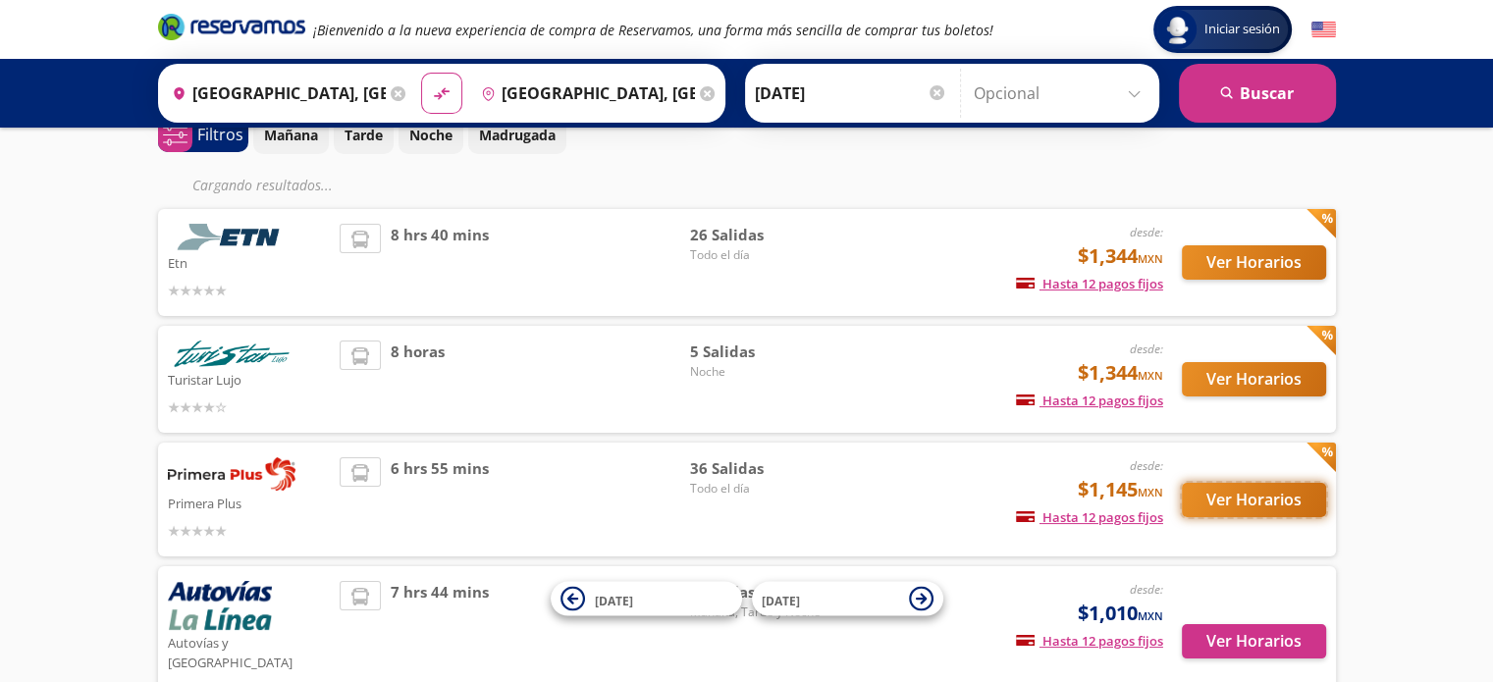
click at [1265, 495] on button "Ver Horarios" at bounding box center [1254, 500] width 144 height 34
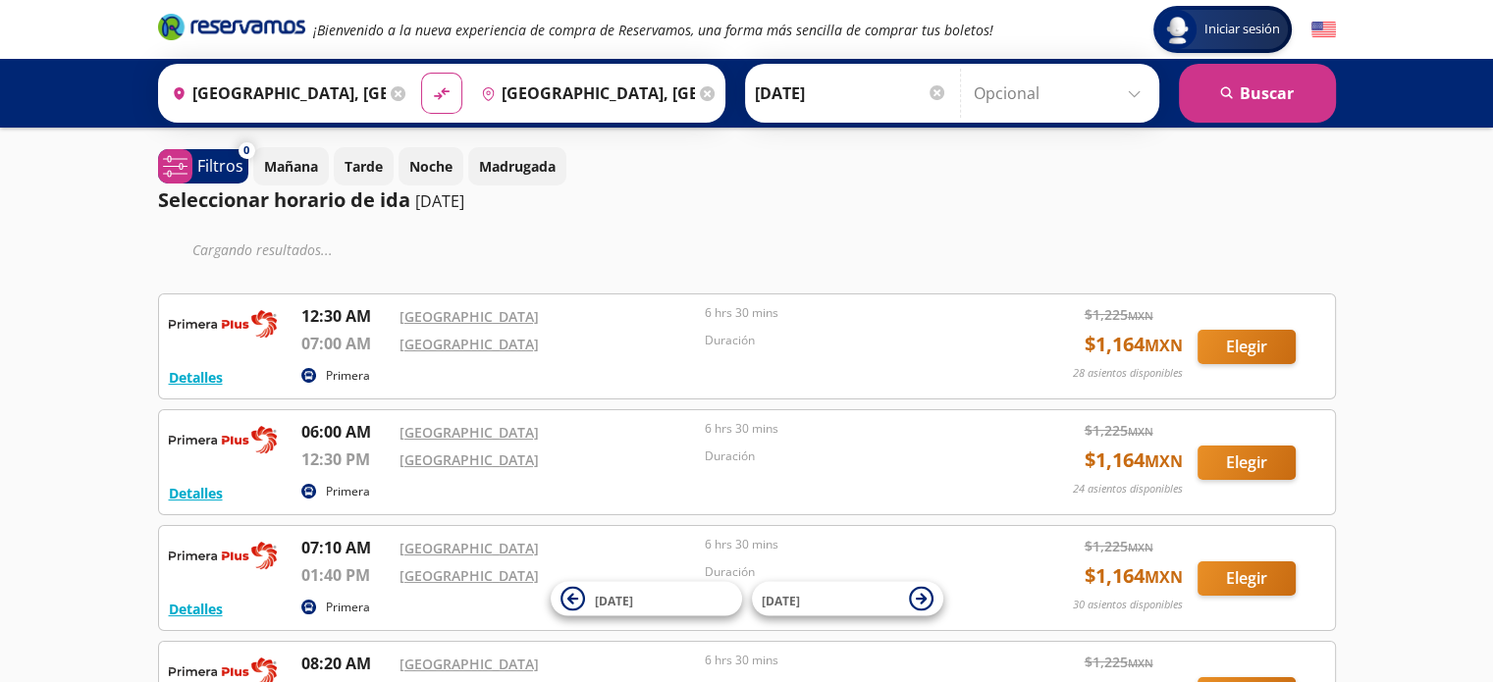
scroll to position [98, 0]
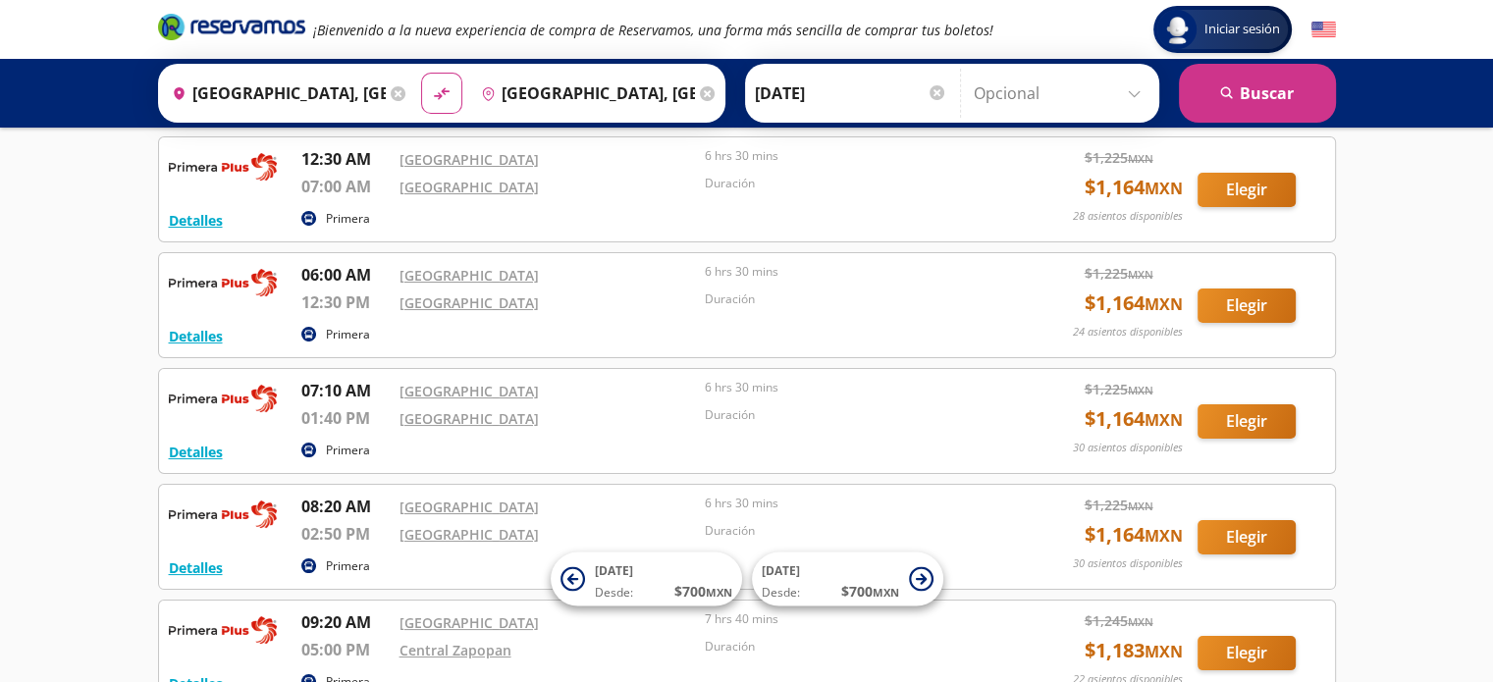
click at [171, 490] on div "Detalles Primera 08:20 AM [GEOGRAPHIC_DATA] 02:50 PM Central Nueva 6 hrs 30 min…" at bounding box center [747, 537] width 1178 height 106
